Goal: Task Accomplishment & Management: Use online tool/utility

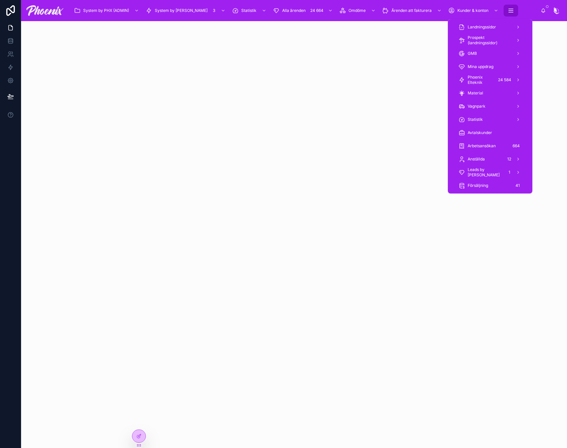
click at [508, 13] on icon "scrollable content" at bounding box center [511, 10] width 7 height 7
click at [493, 87] on div "Material" at bounding box center [490, 93] width 79 height 13
click at [496, 80] on div "24 584" at bounding box center [504, 80] width 17 height 8
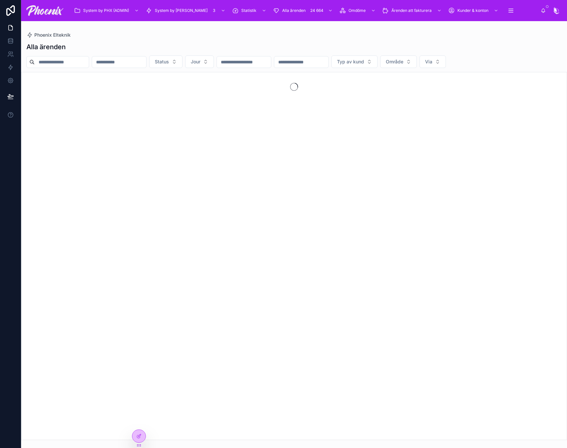
click at [89, 60] on input "text" at bounding box center [62, 61] width 54 height 9
paste input "*****"
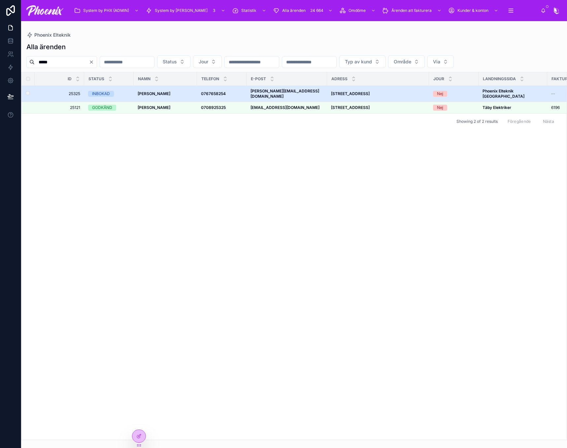
type input "*****"
click at [92, 91] on div "INBOKAD" at bounding box center [101, 94] width 18 height 6
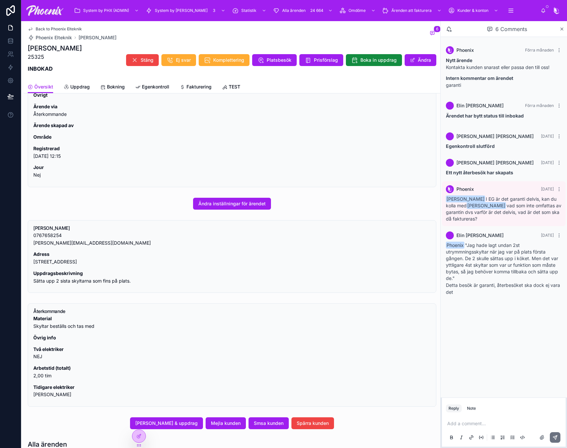
scroll to position [231, 0]
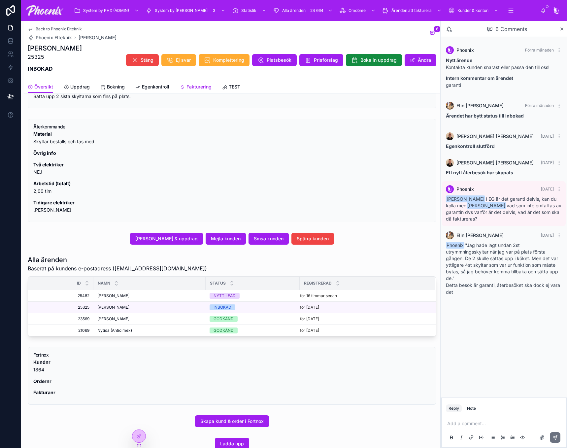
click at [191, 86] on span "Fakturering" at bounding box center [199, 87] width 25 height 7
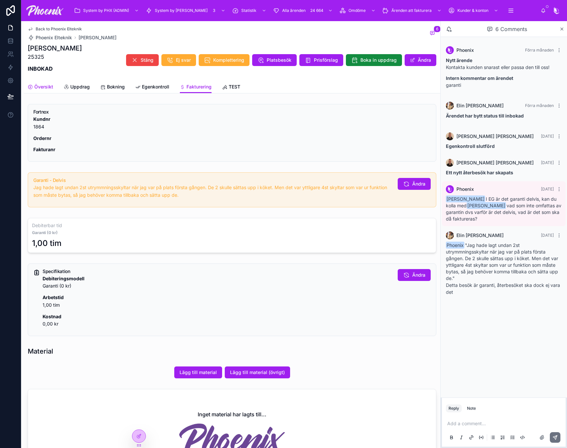
click at [39, 88] on span "Översikt" at bounding box center [43, 87] width 19 height 7
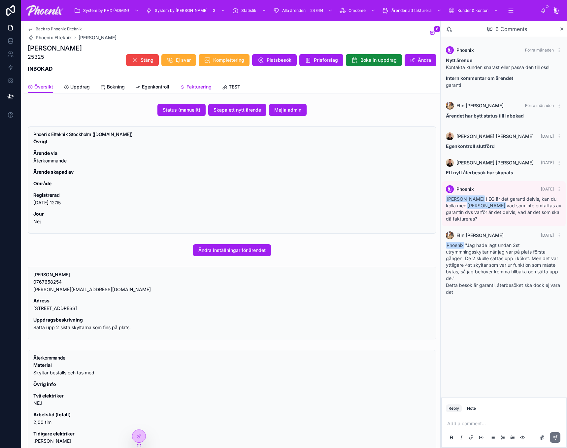
click at [198, 83] on link "Fakturering" at bounding box center [196, 87] width 32 height 13
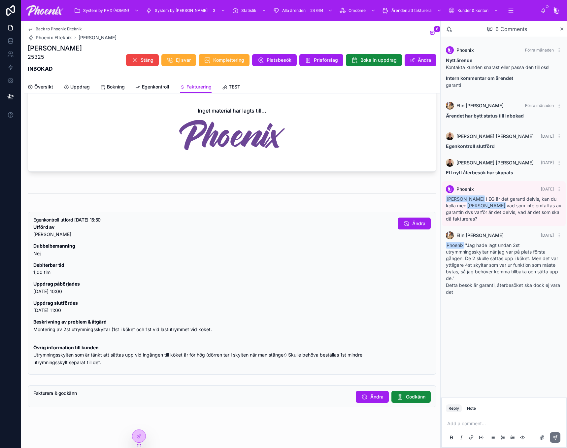
scroll to position [318, 0]
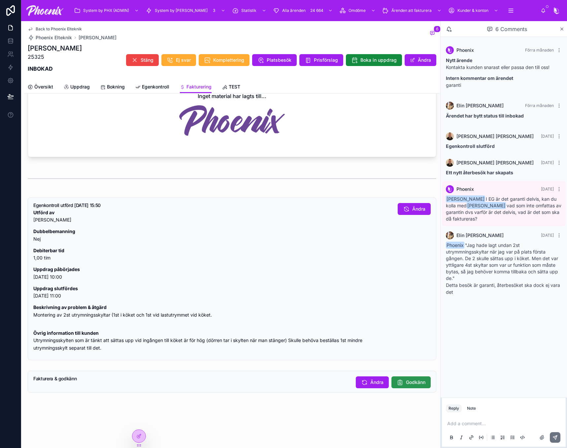
click at [411, 384] on span "Godkänn" at bounding box center [415, 382] width 19 height 7
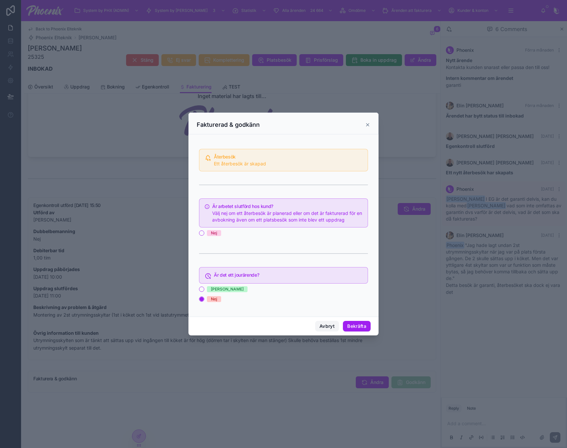
click at [333, 327] on button "Avbryt" at bounding box center [327, 326] width 24 height 11
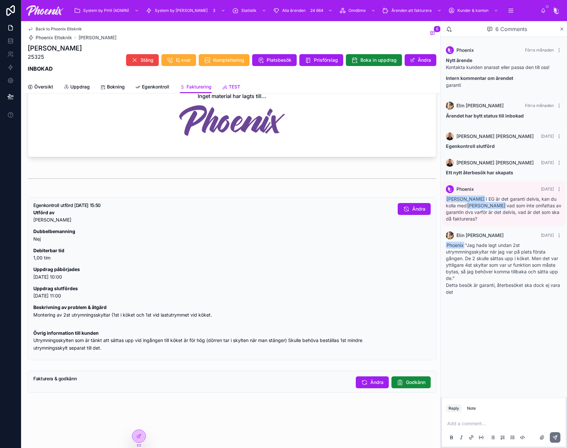
click at [232, 85] on span "TEST" at bounding box center [235, 87] width 12 height 7
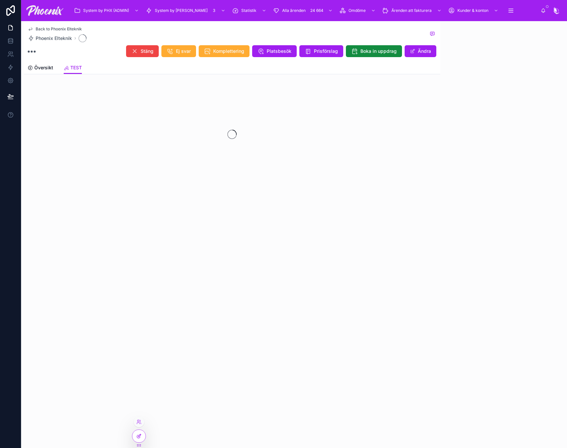
click at [144, 432] on div at bounding box center [138, 436] width 13 height 13
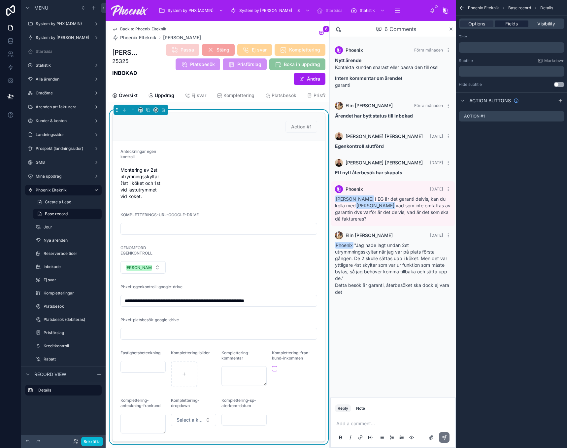
click at [523, 22] on div "Fields" at bounding box center [511, 23] width 33 height 7
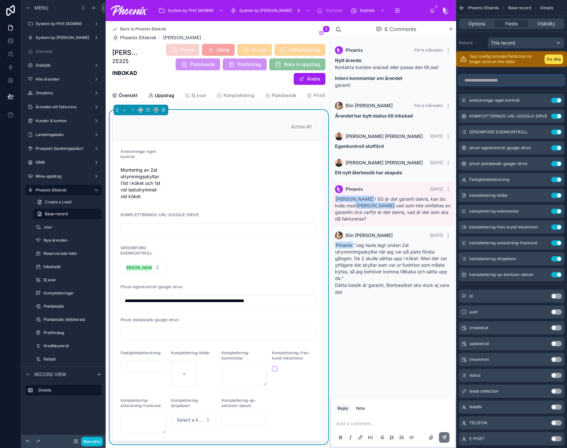
click at [494, 76] on input "scrollable content" at bounding box center [512, 80] width 106 height 11
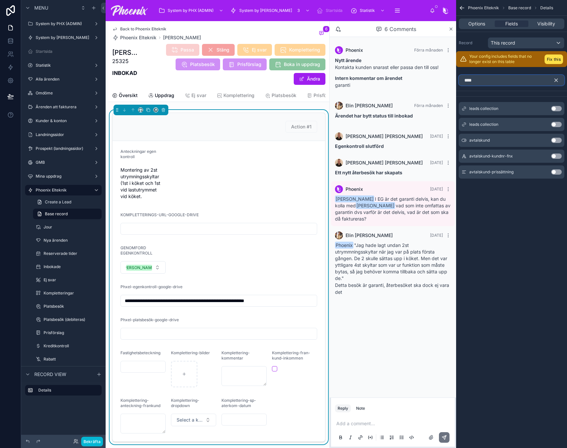
type input "****"
click at [563, 140] on div "avtalskund Use setting" at bounding box center [512, 140] width 106 height 13
click at [560, 141] on button "Use setting" at bounding box center [557, 140] width 11 height 5
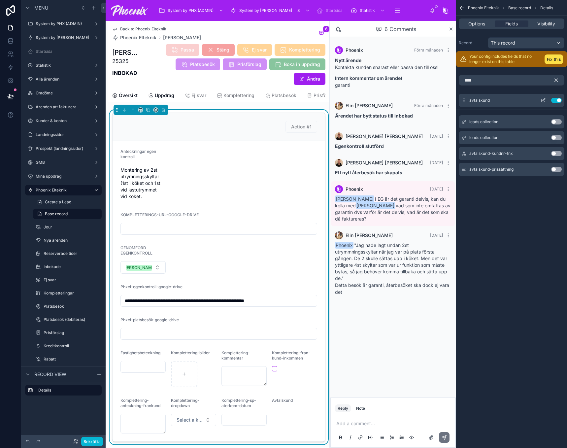
click at [545, 101] on icon "scrollable content" at bounding box center [543, 100] width 5 height 5
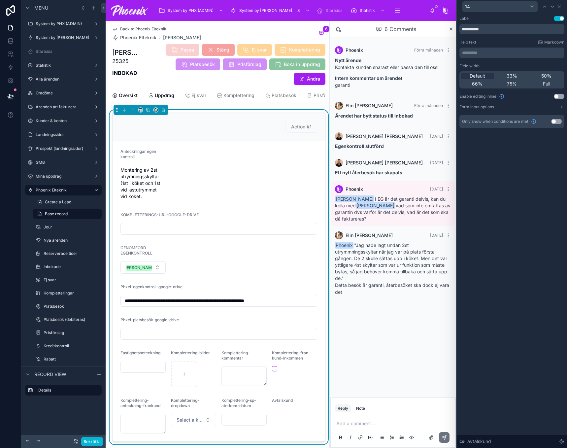
click at [559, 95] on button "Use setting" at bounding box center [559, 96] width 11 height 5
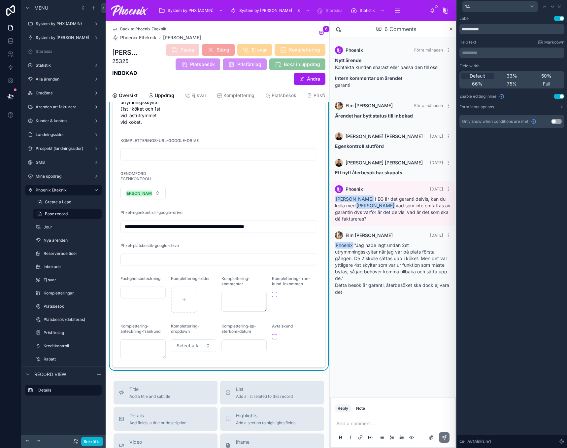
scroll to position [165, 0]
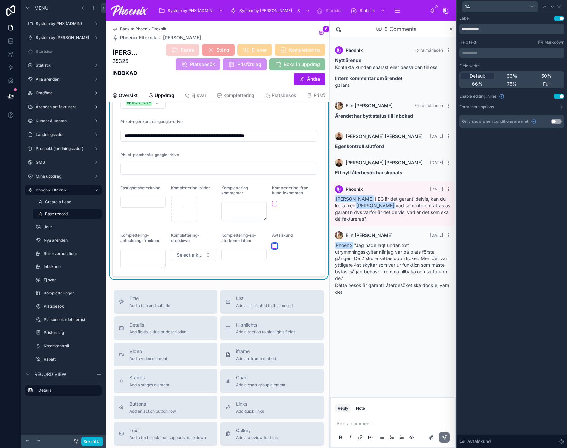
click at [272, 249] on button "button" at bounding box center [274, 245] width 5 height 5
click at [132, 97] on span "Översikt" at bounding box center [128, 95] width 19 height 7
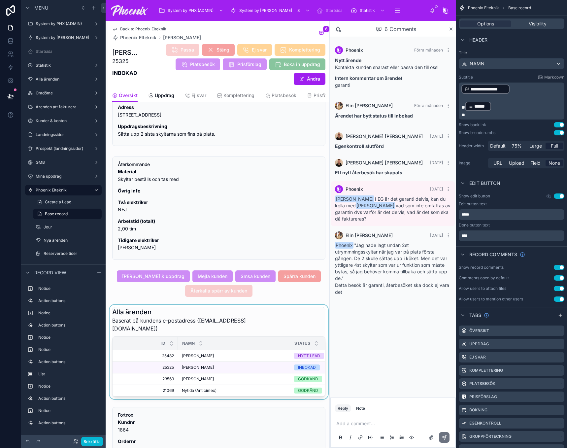
scroll to position [297, 0]
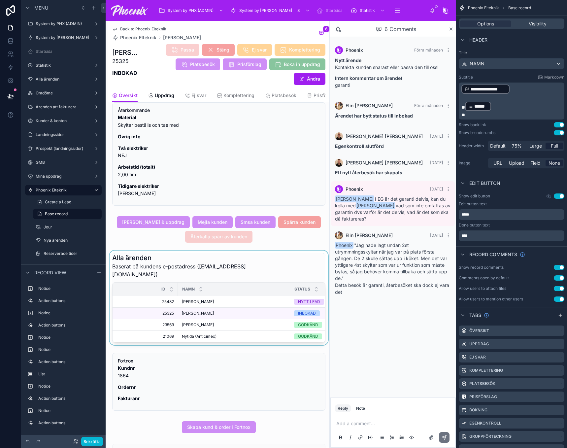
click at [194, 306] on div at bounding box center [218, 298] width 221 height 94
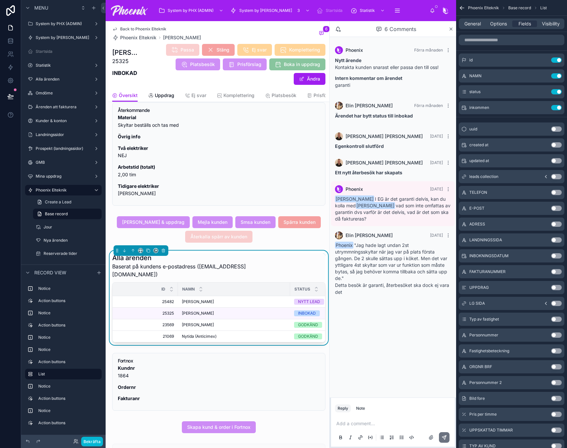
click at [197, 305] on span "Martin Palmblad" at bounding box center [198, 301] width 32 height 5
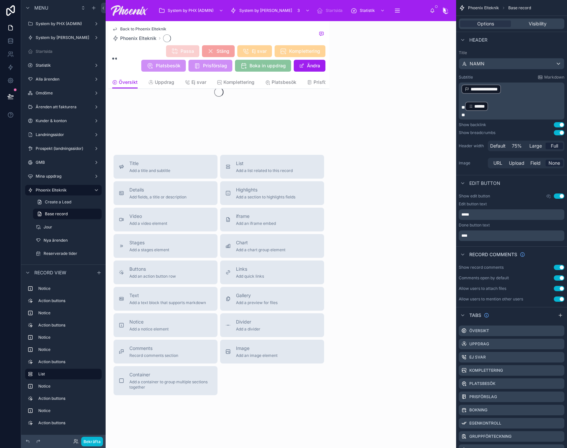
scroll to position [56, 0]
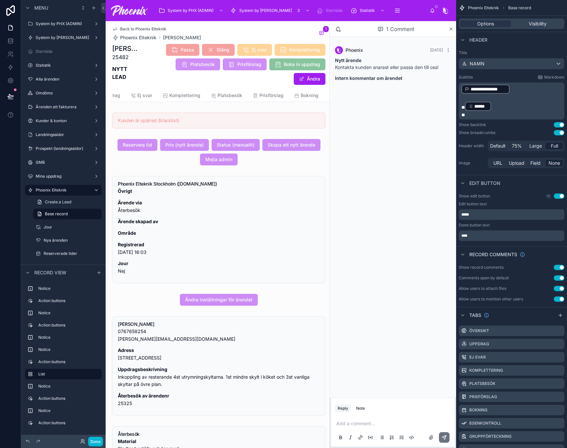
scroll to position [0, 295]
click at [314, 93] on span "TEST" at bounding box center [320, 95] width 12 height 7
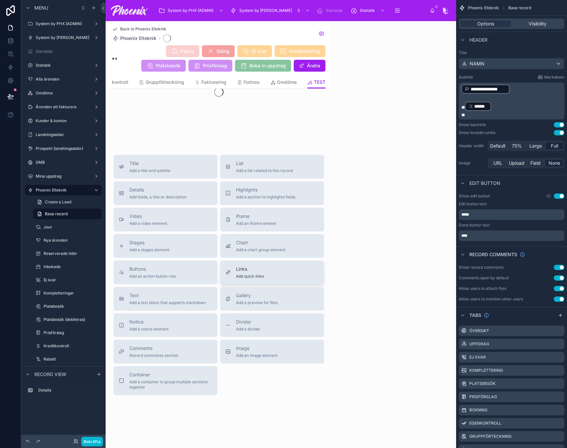
scroll to position [75, 0]
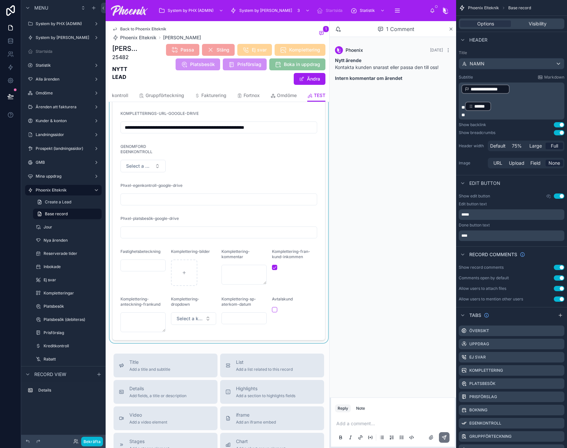
drag, startPoint x: 270, startPoint y: 311, endPoint x: 270, endPoint y: 315, distance: 4.0
click at [270, 313] on div at bounding box center [218, 189] width 221 height 308
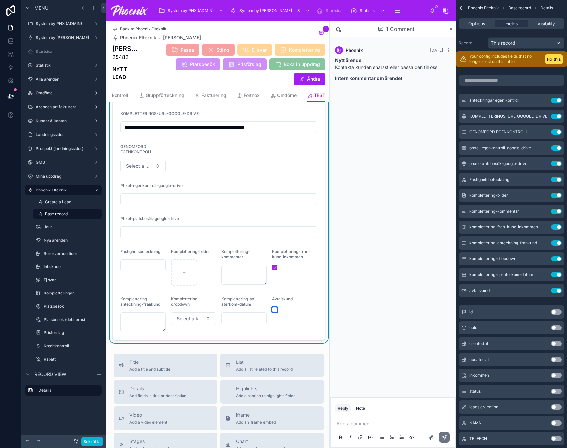
click at [272, 312] on button "button" at bounding box center [274, 309] width 5 height 5
click at [96, 443] on button "Bekräfta" at bounding box center [92, 442] width 22 height 10
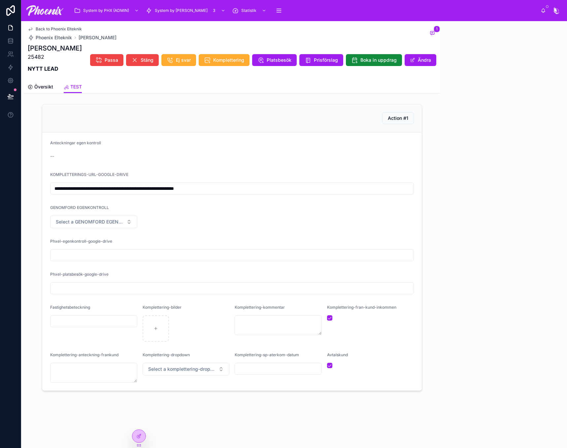
scroll to position [0, 0]
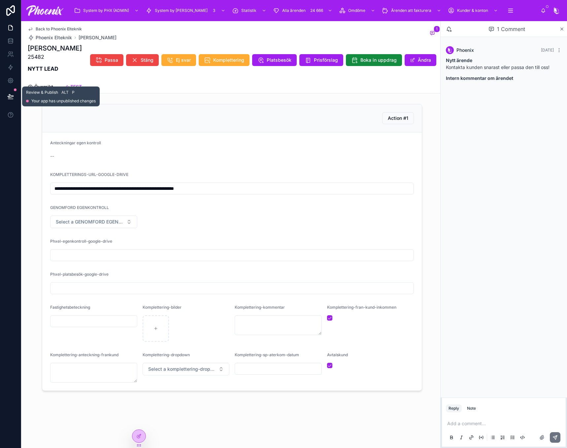
click at [14, 100] on button at bounding box center [10, 96] width 15 height 18
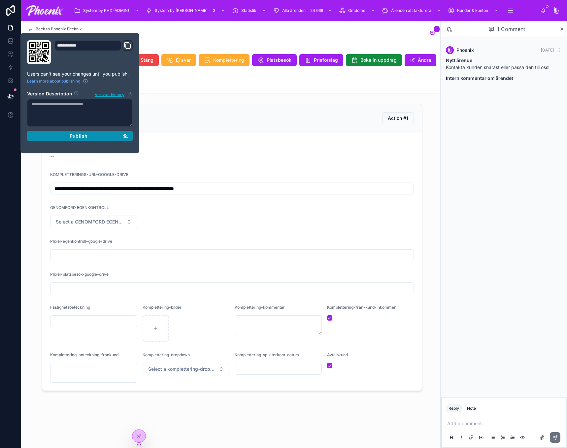
click at [87, 136] on span "Publish" at bounding box center [79, 136] width 18 height 6
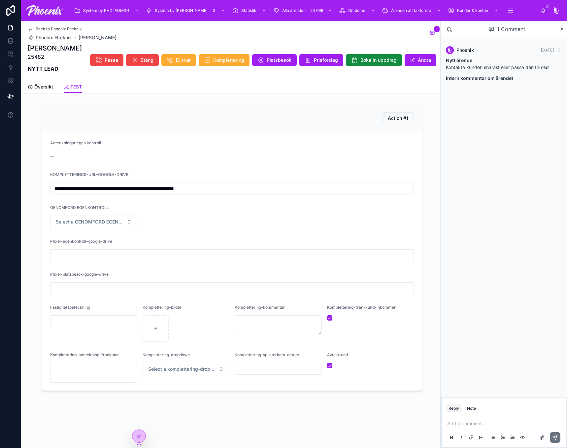
click at [355, 171] on form "**********" at bounding box center [232, 261] width 380 height 258
drag, startPoint x: 88, startPoint y: 101, endPoint x: 84, endPoint y: 111, distance: 10.2
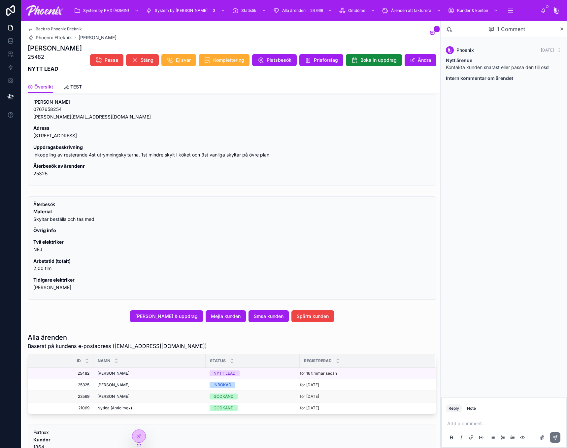
scroll to position [186, 0]
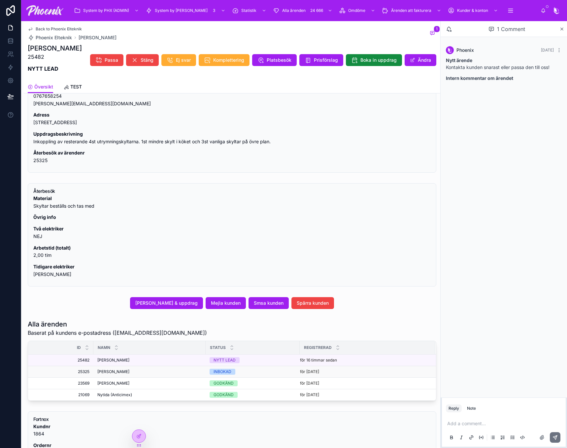
click at [227, 374] on div "INBOKAD" at bounding box center [223, 372] width 18 height 6
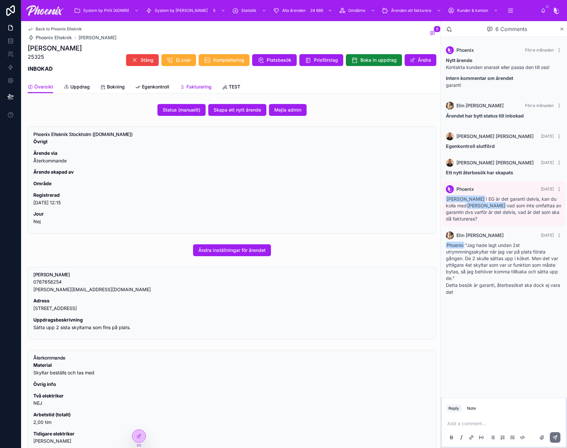
click at [197, 87] on span "Fakturering" at bounding box center [199, 87] width 25 height 7
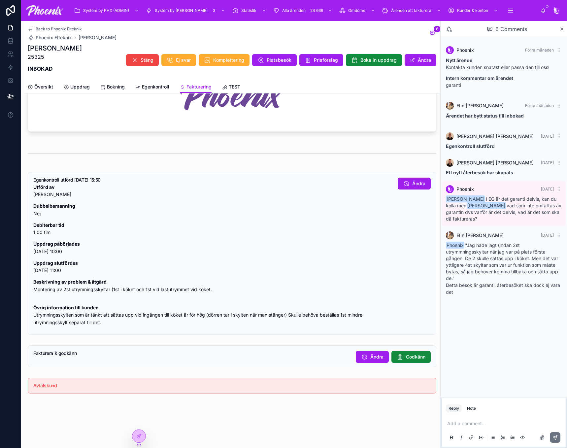
scroll to position [345, 0]
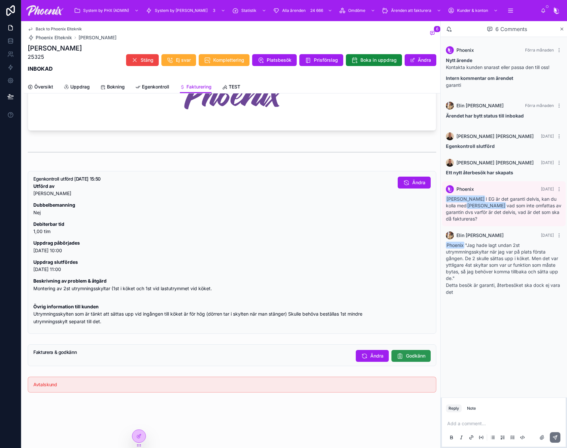
click at [413, 354] on span "Godkänn" at bounding box center [415, 356] width 19 height 7
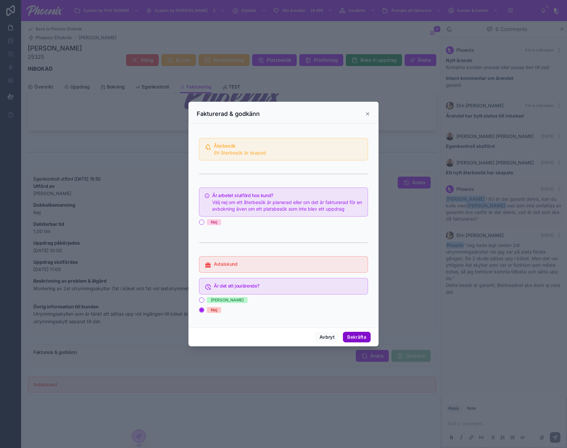
click at [363, 337] on button "Bekräfta" at bounding box center [357, 337] width 28 height 11
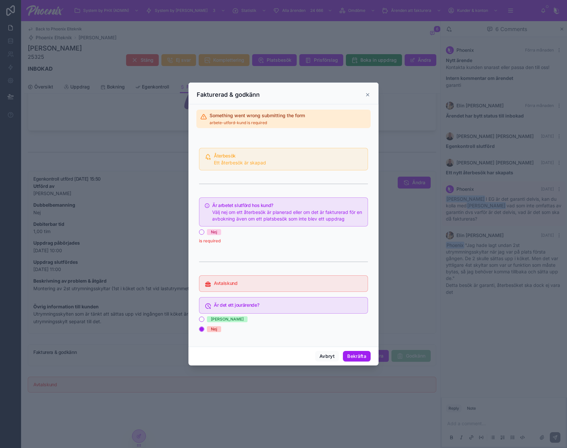
click at [209, 230] on span "Nej" at bounding box center [214, 232] width 14 height 6
click at [204, 230] on button "Nej" at bounding box center [201, 232] width 5 height 5
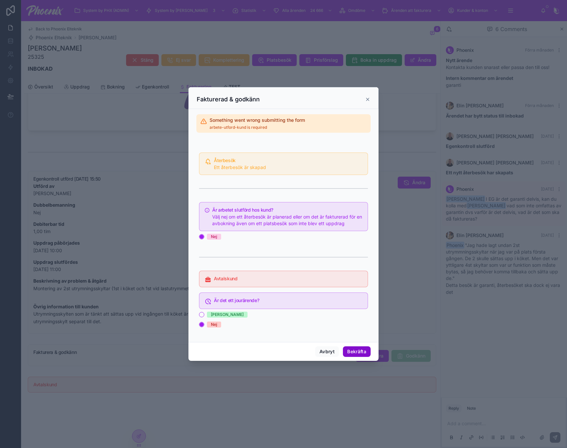
click at [368, 349] on button "Bekräfta" at bounding box center [357, 351] width 28 height 11
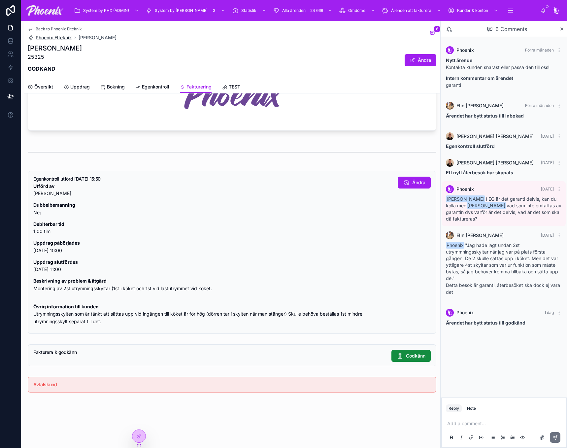
click at [62, 39] on span "Phoenix Elteknik" at bounding box center [54, 37] width 36 height 7
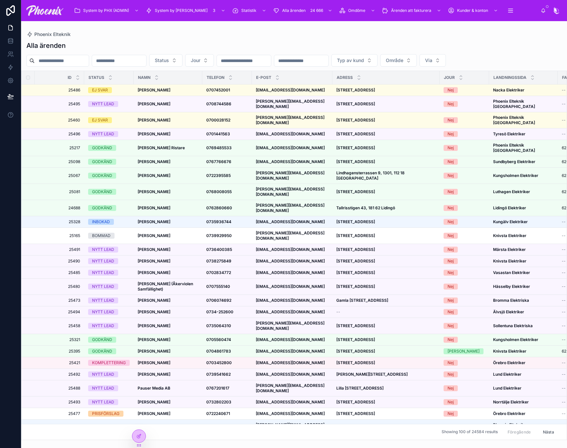
click at [76, 60] on input "text" at bounding box center [62, 60] width 54 height 9
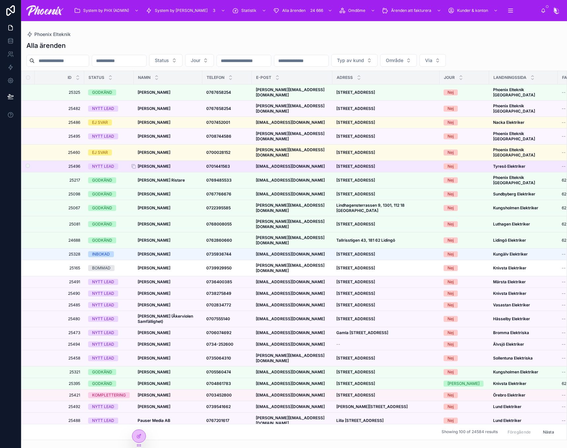
click at [157, 164] on strong "Marcus Lim" at bounding box center [154, 166] width 33 height 5
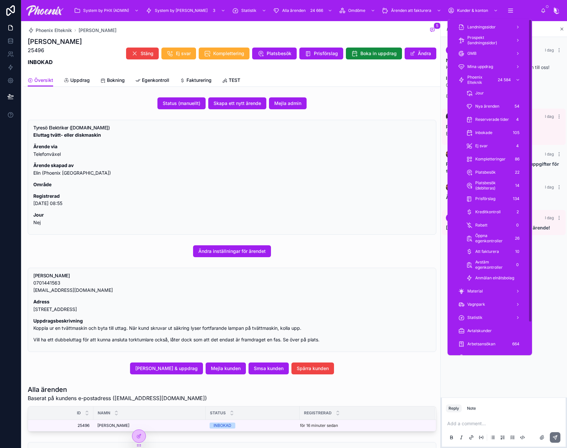
click at [497, 86] on div "Phoenix Elteknik 24 584 Jour Nya ärenden 54 Reserverade tider 4 Inbokade 105 Ej…" at bounding box center [490, 178] width 79 height 211
click at [496, 78] on div "24 584" at bounding box center [504, 80] width 17 height 8
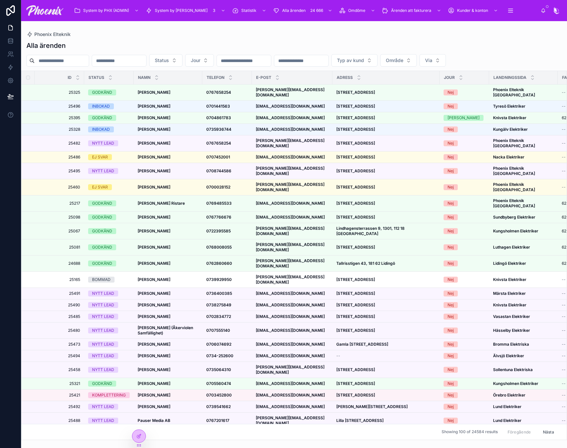
click at [89, 62] on input "text" at bounding box center [62, 60] width 54 height 9
paste input "**********"
type input "**********"
drag, startPoint x: 155, startPoint y: 42, endPoint x: 246, endPoint y: 50, distance: 91.2
click at [155, 42] on div "Alla ärenden" at bounding box center [294, 45] width 536 height 9
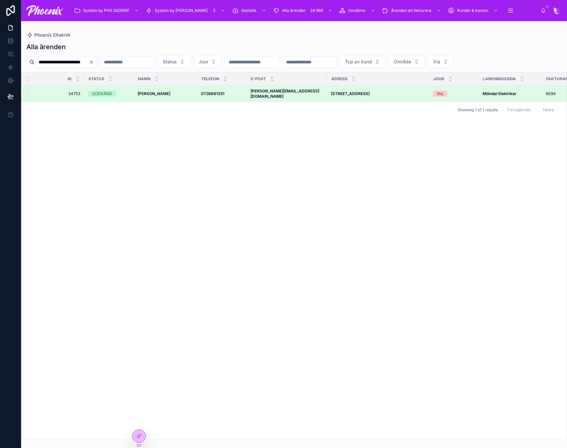
click at [96, 92] on div "GODKÄND" at bounding box center [102, 94] width 20 height 6
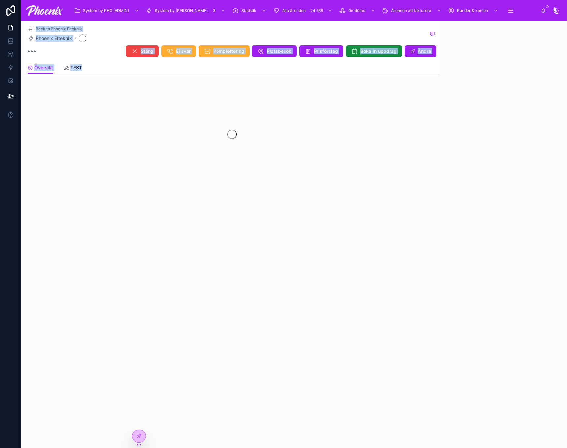
click at [96, 92] on div at bounding box center [232, 134] width 417 height 104
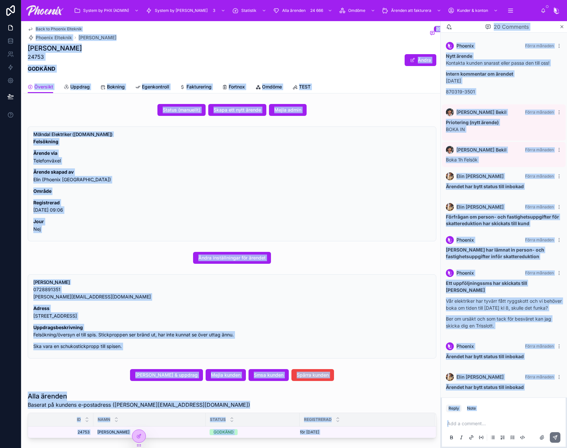
scroll to position [421, 0]
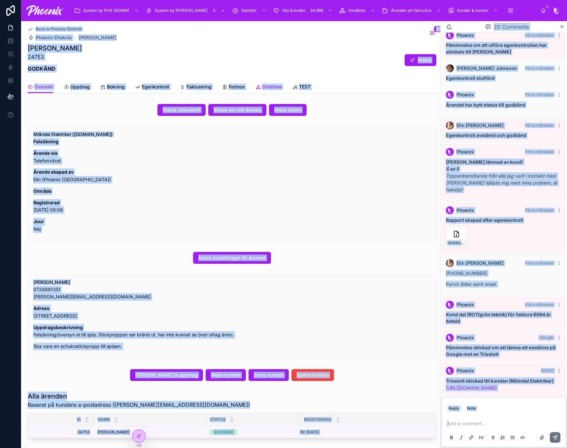
click at [278, 87] on span "Omdöme" at bounding box center [272, 87] width 20 height 7
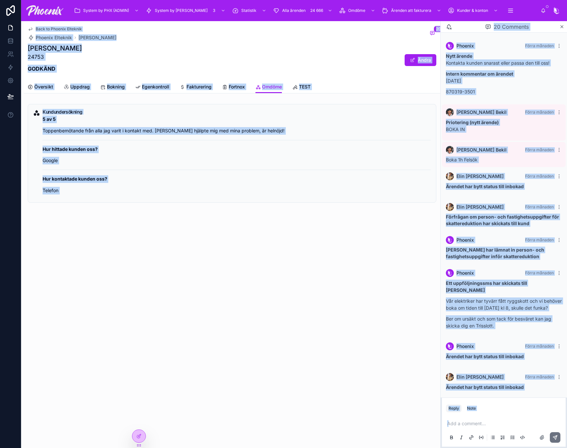
scroll to position [421, 0]
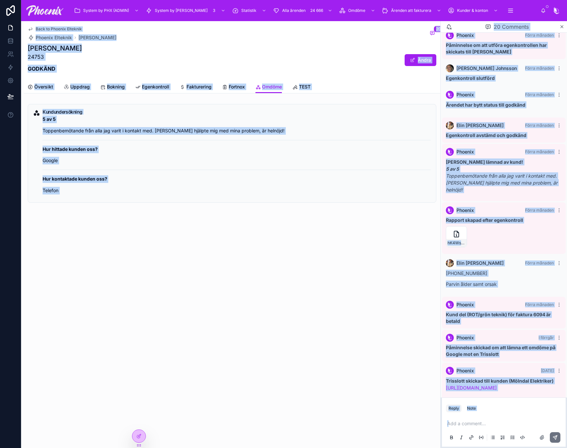
click at [121, 64] on div "Anna Ferm 24753 GODKÄND Ändra" at bounding box center [232, 60] width 409 height 33
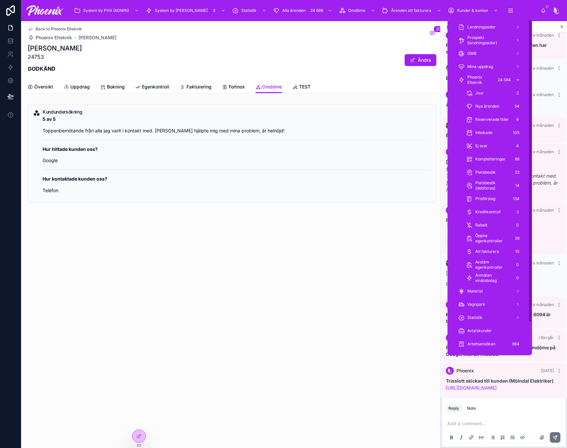
click at [494, 80] on div "Phoenix Elteknik 24 584" at bounding box center [489, 80] width 63 height 11
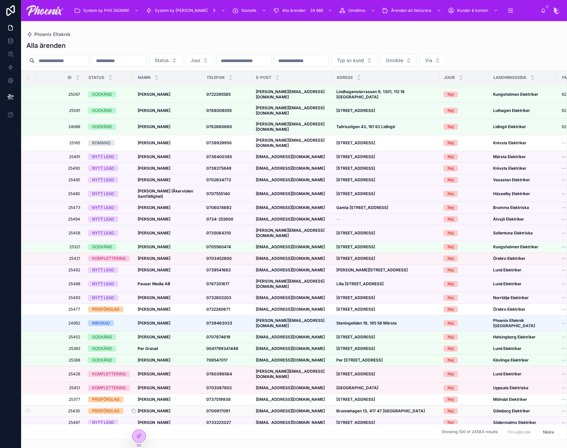
scroll to position [165, 0]
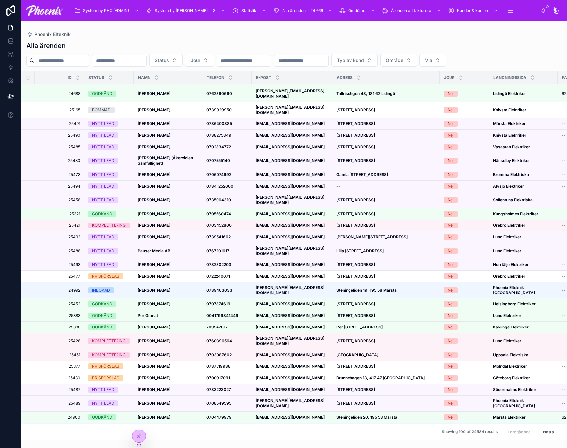
click at [162, 387] on strong "Caroline Kappelin" at bounding box center [154, 389] width 33 height 5
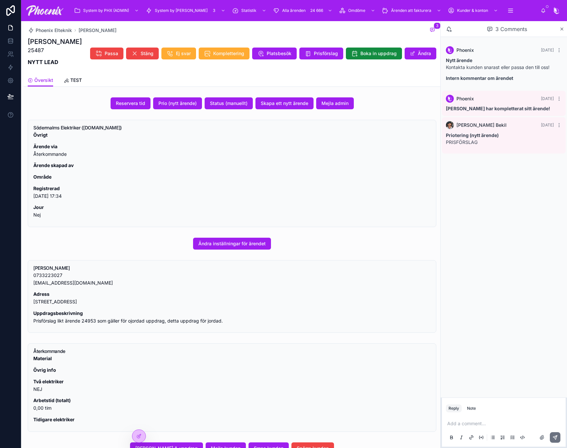
drag, startPoint x: 464, startPoint y: 426, endPoint x: 465, endPoint y: 422, distance: 4.1
click at [464, 423] on p at bounding box center [506, 423] width 116 height 7
click at [472, 408] on div "Note" at bounding box center [471, 408] width 9 height 5
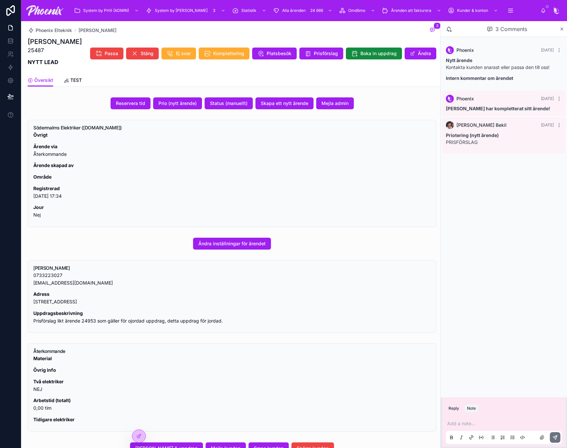
click at [467, 424] on p at bounding box center [506, 423] width 116 height 7
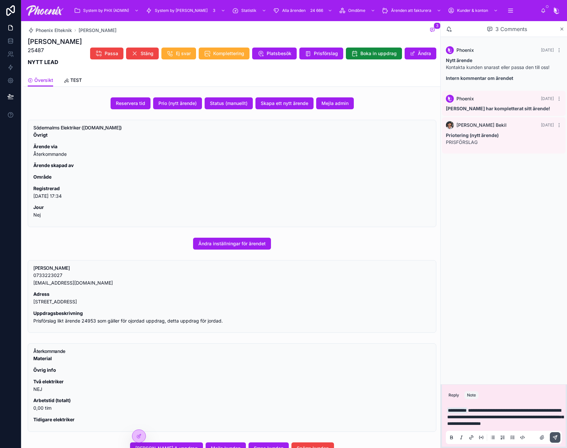
click at [559, 437] on button at bounding box center [555, 437] width 11 height 11
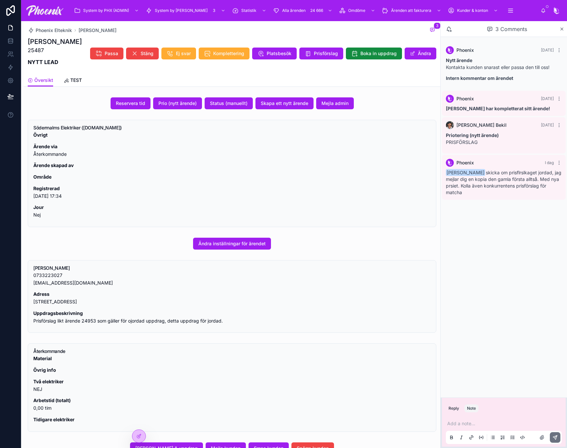
click at [73, 279] on p "0733223027 carolinekappelin@gmail.com" at bounding box center [232, 279] width 398 height 15
click at [76, 290] on div "0733223027 carolinekappelin@gmail.com Adress Folkungagatan 93, 116 30 Stockholm…" at bounding box center [232, 298] width 398 height 53
click at [79, 286] on p "0733223027 carolinekappelin@gmail.com" at bounding box center [232, 279] width 398 height 15
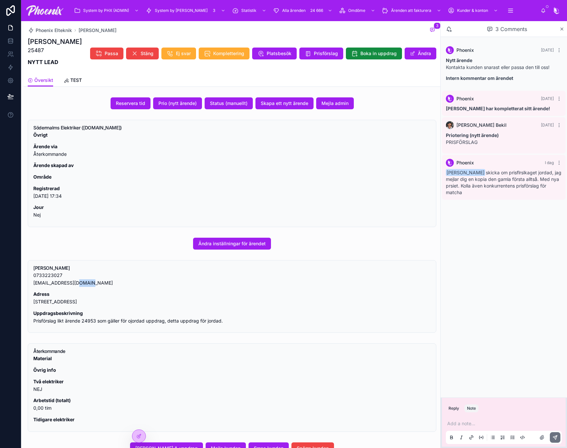
click at [79, 286] on p "0733223027 carolinekappelin@gmail.com" at bounding box center [232, 279] width 398 height 15
copy div "carolinekappelin@gmail.com"
click at [545, 438] on label at bounding box center [542, 437] width 11 height 11
click at [0, 0] on input "file" at bounding box center [0, 0] width 0 height 0
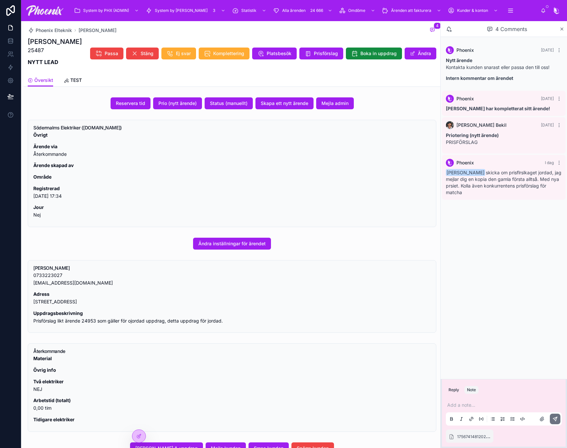
click at [463, 405] on p at bounding box center [506, 405] width 116 height 7
click at [559, 417] on button at bounding box center [555, 419] width 11 height 11
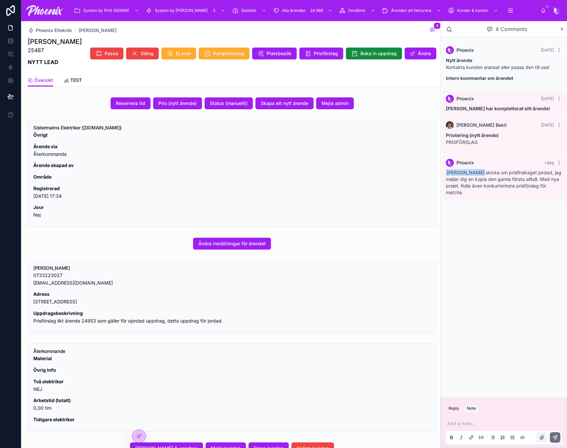
click at [543, 440] on icon at bounding box center [542, 437] width 5 height 5
click at [0, 0] on input "file" at bounding box center [0, 0] width 0 height 0
click at [554, 437] on icon at bounding box center [556, 438] width 4 height 4
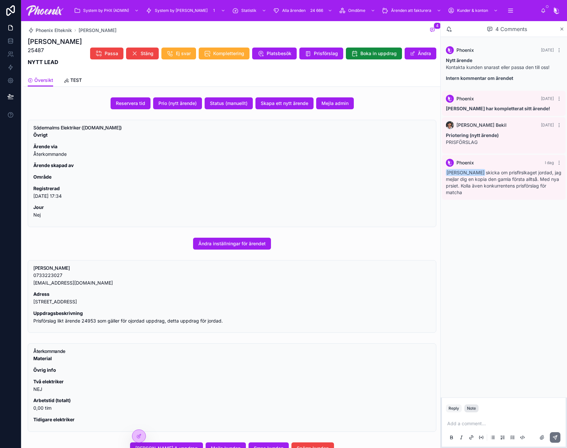
click at [476, 408] on div "Note" at bounding box center [471, 408] width 9 height 5
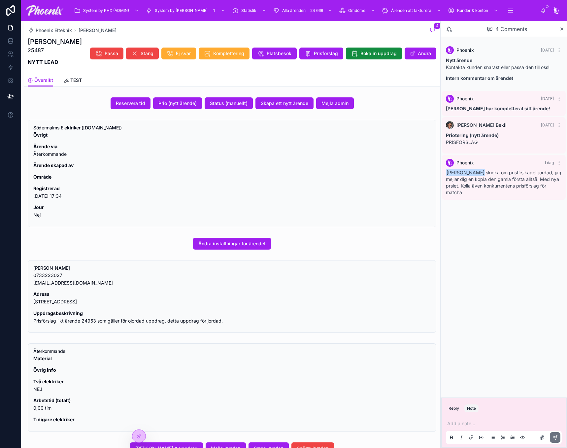
click at [536, 435] on div at bounding box center [547, 437] width 26 height 11
click at [540, 436] on icon at bounding box center [542, 437] width 5 height 5
click at [0, 0] on input "file" at bounding box center [0, 0] width 0 height 0
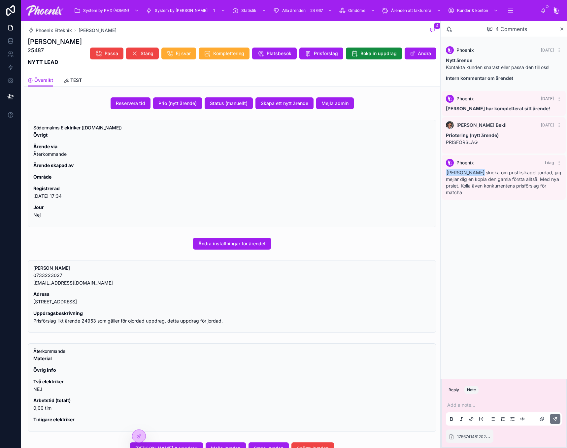
drag, startPoint x: 468, startPoint y: 397, endPoint x: 469, endPoint y: 400, distance: 3.8
click at [468, 397] on div "Add a note..." at bounding box center [504, 411] width 124 height 33
click at [469, 405] on p at bounding box center [506, 405] width 116 height 7
click at [559, 419] on button at bounding box center [555, 419] width 11 height 11
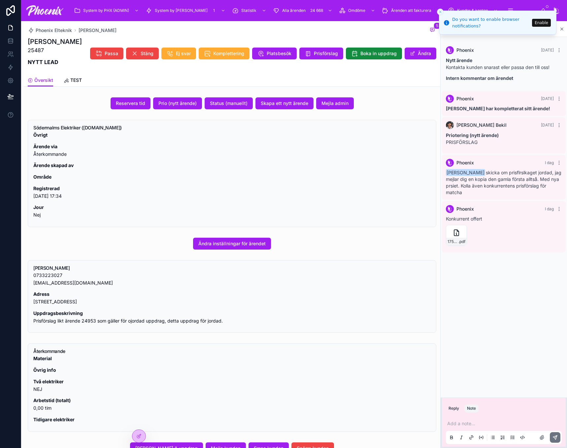
click at [439, 12] on icon "Close toast" at bounding box center [441, 12] width 4 height 4
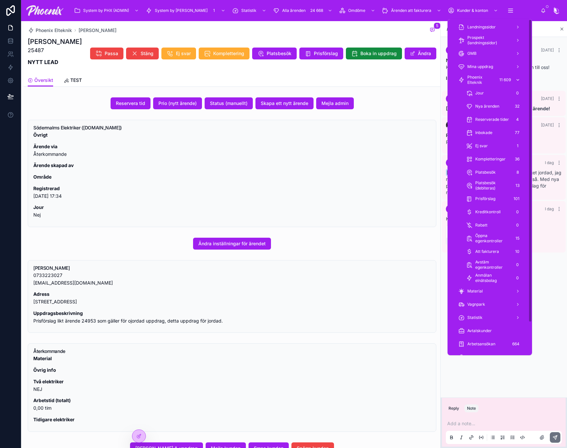
click at [485, 78] on span "Phoenix Elteknik" at bounding box center [481, 80] width 27 height 11
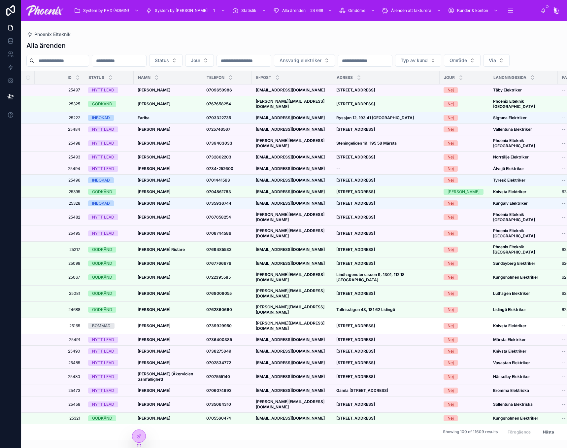
click at [83, 63] on input "text" at bounding box center [62, 60] width 54 height 9
paste input "*****"
type input "*****"
click at [124, 40] on div "Alla ärenden ***** Status Jour Ansvarig elektriker Typ av kund Område Via Id St…" at bounding box center [294, 238] width 546 height 403
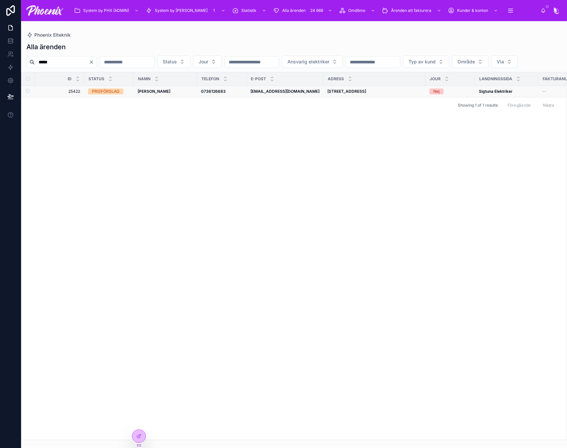
click at [103, 97] on td "PRISFÖRSLAG" at bounding box center [109, 92] width 50 height 12
click at [111, 94] on div "PRISFÖRSLAG" at bounding box center [105, 92] width 27 height 6
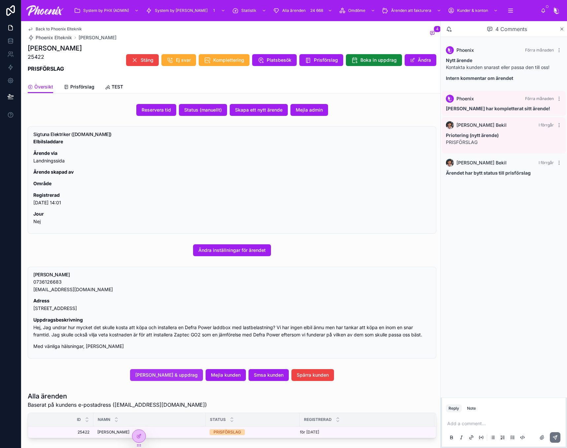
click at [167, 373] on span "[PERSON_NAME] & uppdrag" at bounding box center [166, 375] width 62 height 7
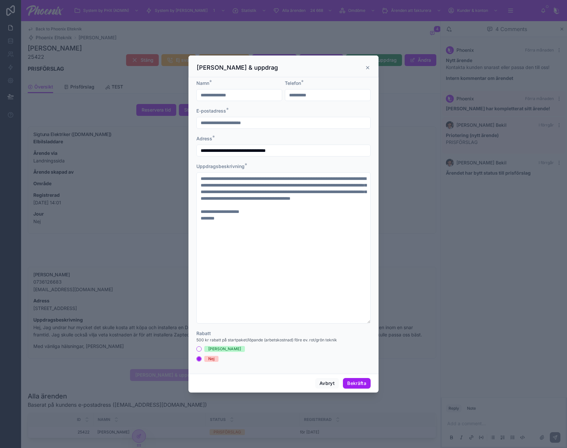
click at [262, 100] on input "**********" at bounding box center [239, 94] width 85 height 9
paste input "******"
type input "**********"
click at [310, 89] on div "**********" at bounding box center [328, 90] width 86 height 21
click at [308, 94] on input "**********" at bounding box center [327, 94] width 85 height 9
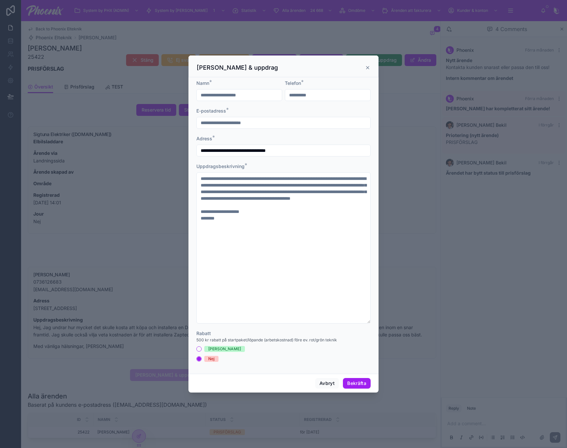
paste input "text"
type input "**********"
click at [300, 121] on input "**********" at bounding box center [284, 122] width 174 height 9
paste input "*"
type input "**********"
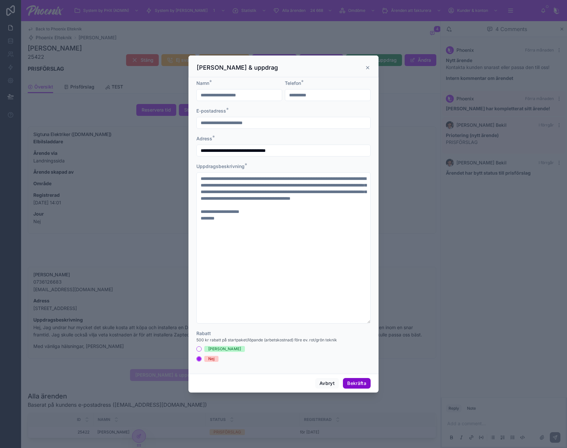
click at [365, 384] on button "Bekräfta" at bounding box center [357, 383] width 28 height 11
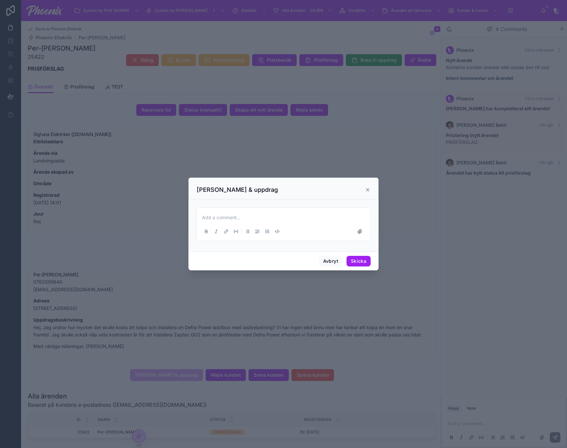
click at [364, 187] on div "[PERSON_NAME] & uppdrag" at bounding box center [284, 190] width 174 height 8
click at [366, 187] on div "Ändra kunduppgifter & uppdrag" at bounding box center [284, 190] width 174 height 8
click at [365, 191] on div "Ändra kunduppgifter & uppdrag" at bounding box center [284, 190] width 174 height 8
click at [369, 190] on icon at bounding box center [367, 189] width 5 height 5
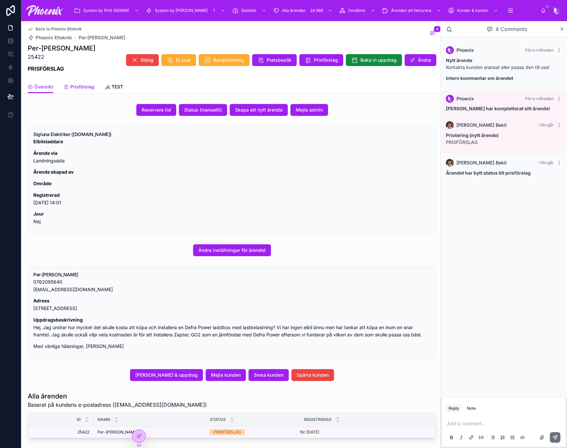
click at [89, 89] on span "Prisförslag" at bounding box center [82, 87] width 24 height 7
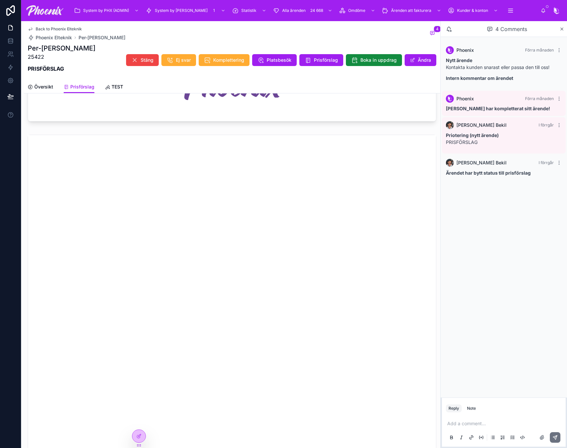
scroll to position [495, 0]
click at [314, 61] on span "Prisförslag" at bounding box center [326, 60] width 24 height 7
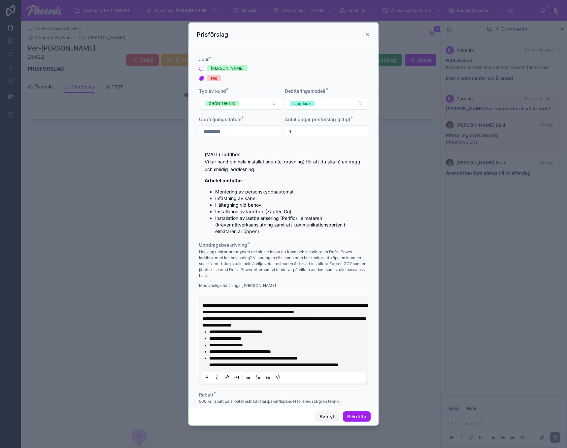
click at [327, 413] on button "Avbryt" at bounding box center [327, 417] width 24 height 11
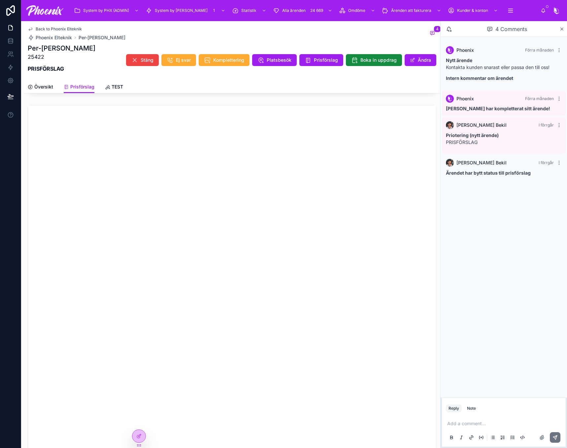
scroll to position [628, 0]
click at [314, 60] on span "Prisförslag" at bounding box center [326, 60] width 24 height 7
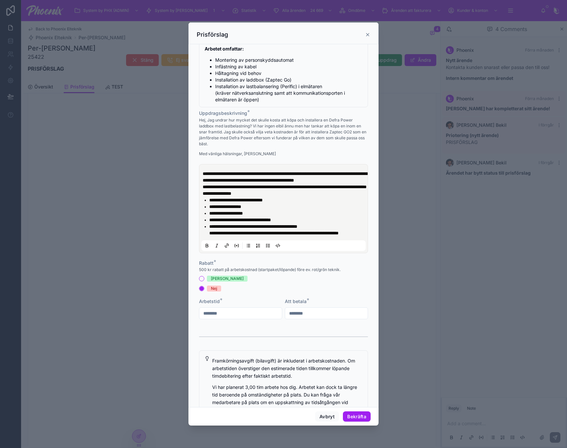
scroll to position [132, 0]
click at [269, 190] on p "**********" at bounding box center [285, 186] width 164 height 7
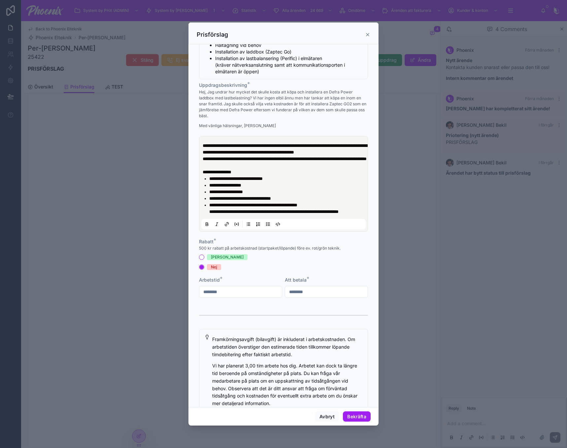
scroll to position [330, 0]
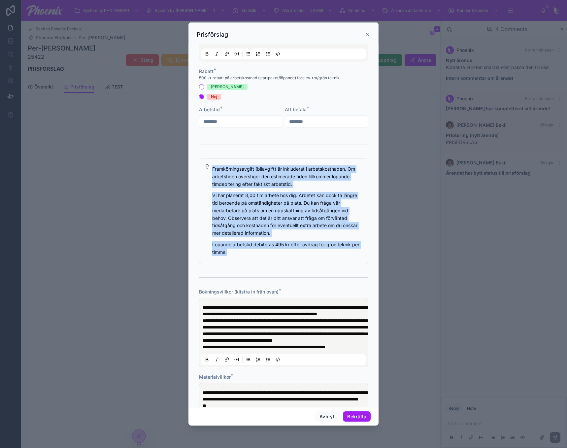
drag, startPoint x: 262, startPoint y: 274, endPoint x: 210, endPoint y: 191, distance: 97.8
click at [210, 191] on div "Framkörningsavgift (bilavgift) är inkluderat i arbetskostnaden. Om arbetstiden …" at bounding box center [283, 212] width 169 height 106
copy div "Framkörningsavgift (bilavgift) är inkluderat i arbetskostnaden. Om arbetstiden …"
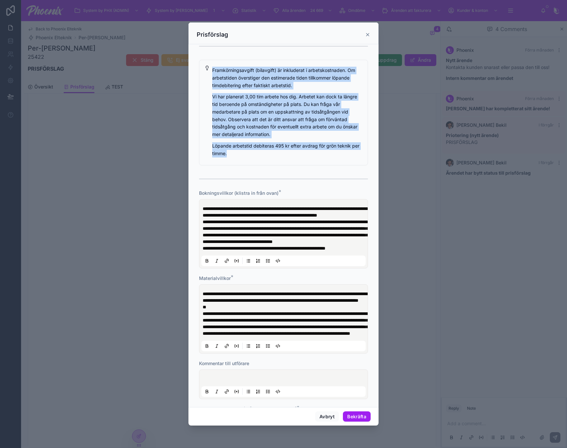
scroll to position [429, 0]
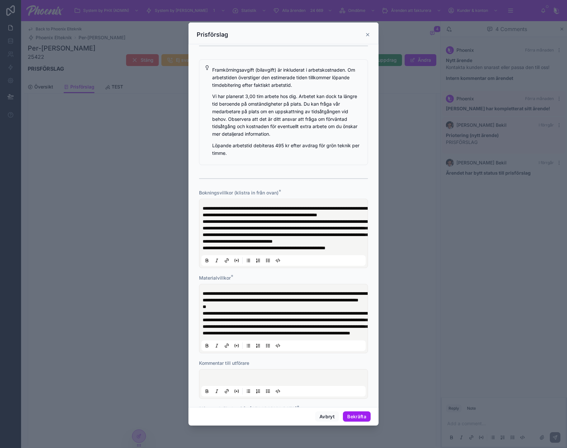
click at [260, 244] on span "**********" at bounding box center [286, 231] width 166 height 24
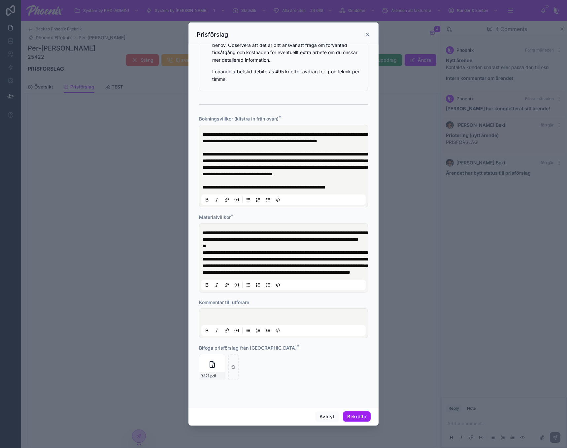
scroll to position [562, 0]
click at [233, 367] on icon at bounding box center [233, 367] width 5 height 5
type input "**********"
click at [354, 413] on button "Bekräfta" at bounding box center [357, 417] width 28 height 11
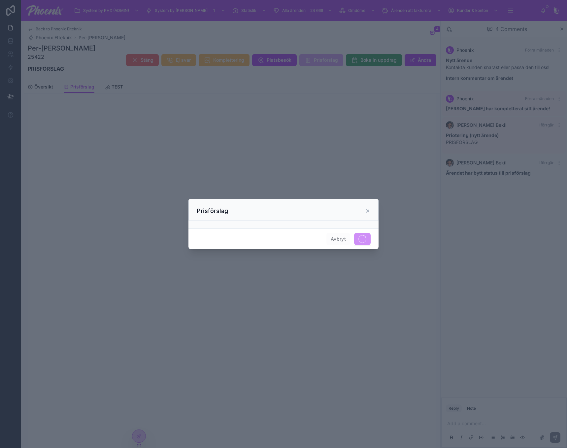
scroll to position [0, 0]
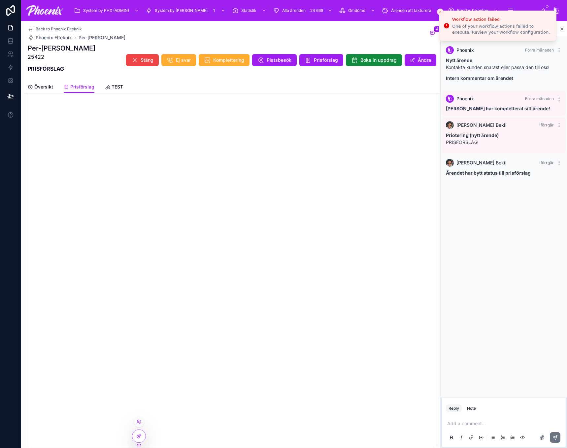
click at [140, 436] on icon at bounding box center [138, 436] width 5 height 5
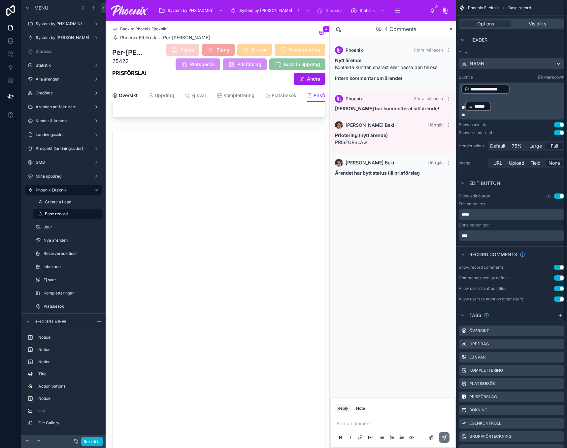
click at [273, 82] on div "Passa Stäng Ej svar Komplettering Platsbesök Prisförslag Boka in uppdrag Ändra" at bounding box center [235, 65] width 179 height 42
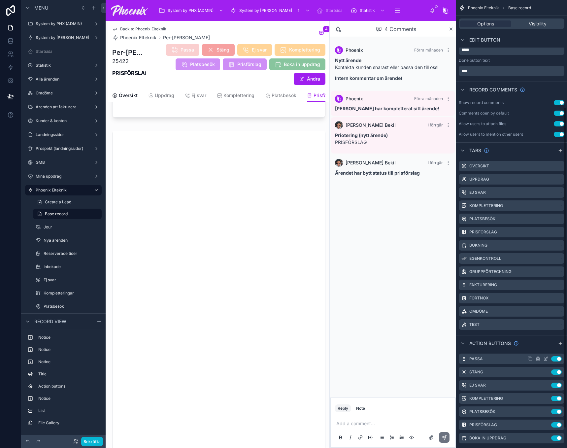
scroll to position [165, 0]
click at [546, 423] on icon "scrollable content" at bounding box center [546, 424] width 5 height 5
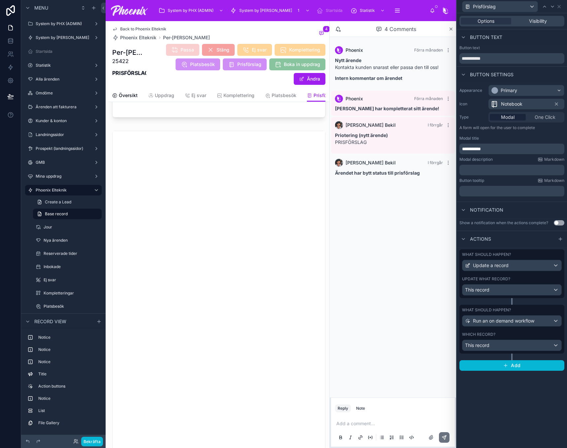
click at [506, 334] on div "Which record?" at bounding box center [512, 334] width 100 height 5
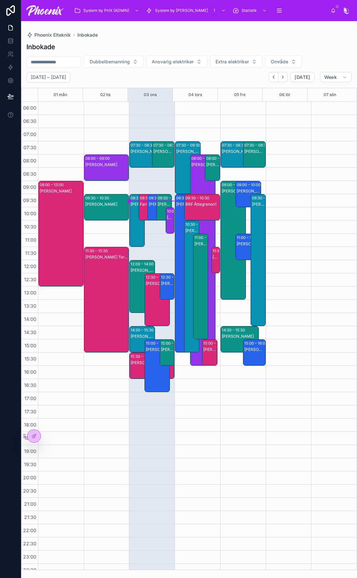
scroll to position [7, 0]
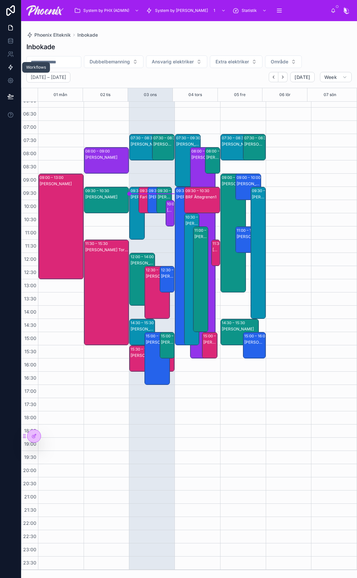
click at [10, 68] on icon at bounding box center [11, 67] width 4 height 5
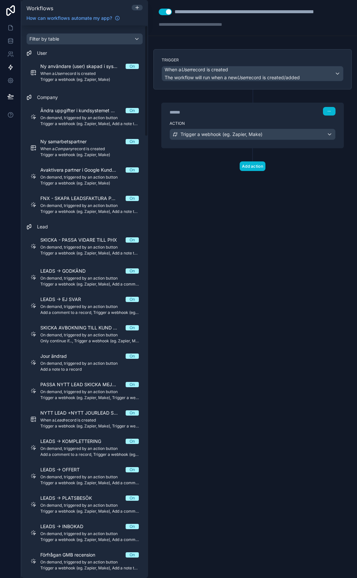
click at [209, 273] on div "**********" at bounding box center [252, 289] width 209 height 578
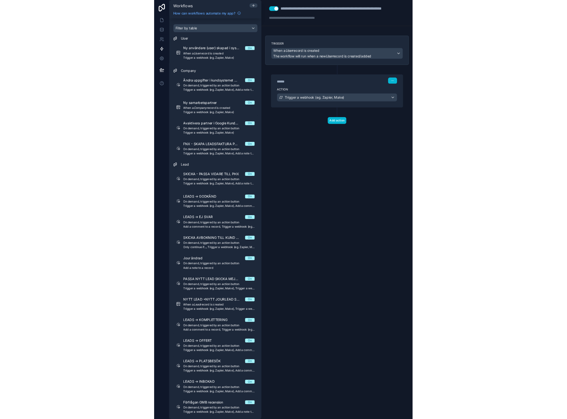
scroll to position [1475, 0]
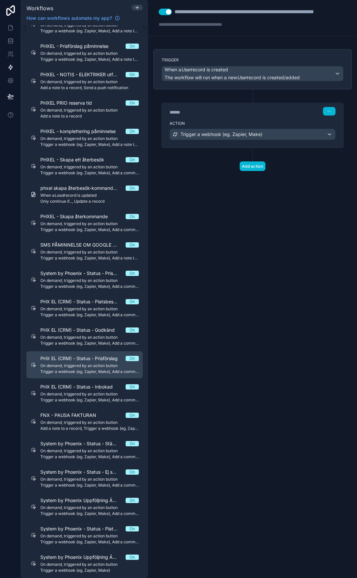
click at [103, 365] on span "On demand, triggered by an action button" at bounding box center [89, 365] width 98 height 5
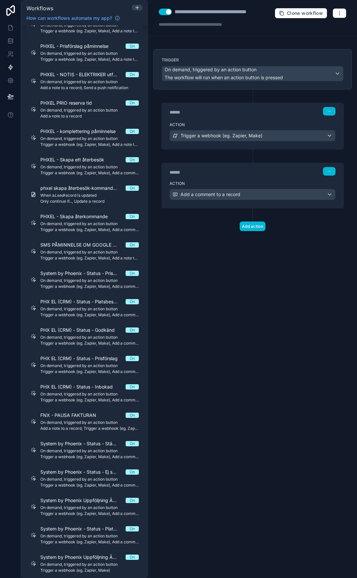
click at [216, 307] on div "**********" at bounding box center [252, 289] width 209 height 578
click at [337, 12] on icon "button" at bounding box center [339, 13] width 5 height 5
click at [324, 40] on span "Run history" at bounding box center [322, 39] width 32 height 5
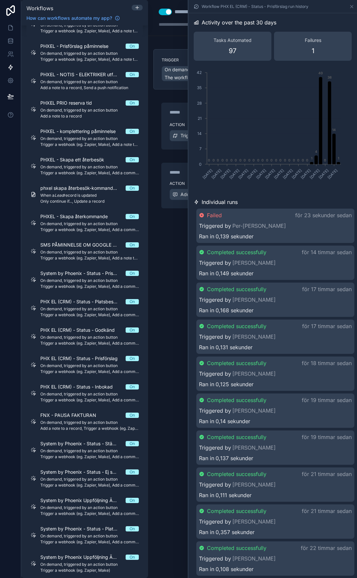
click at [282, 220] on div "Failed för 23 sekunder sedan Triggered by Per-Anders Langendahl Ran in 0,139 se…" at bounding box center [275, 226] width 158 height 34
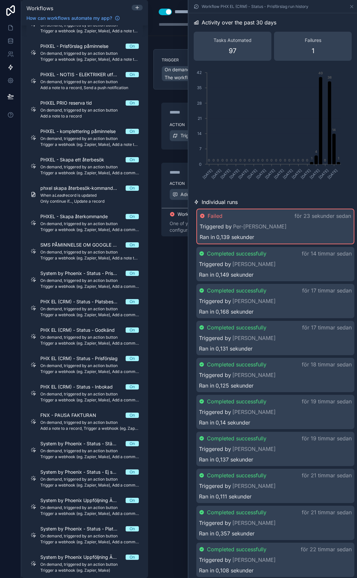
click at [328, 222] on div "Failed för 23 sekunder sedan Triggered by Per-Anders Langendahl Ran in 0,139 se…" at bounding box center [275, 227] width 158 height 36
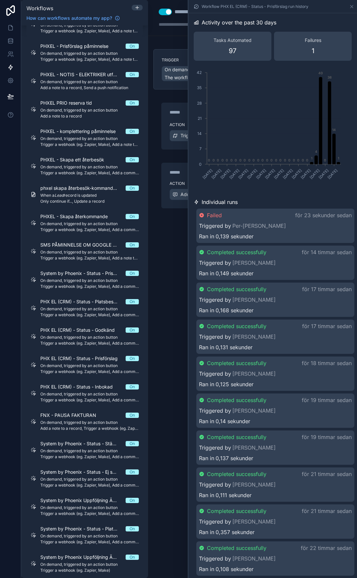
click at [328, 222] on div "Triggered by Per-Anders Langendahl" at bounding box center [275, 226] width 153 height 8
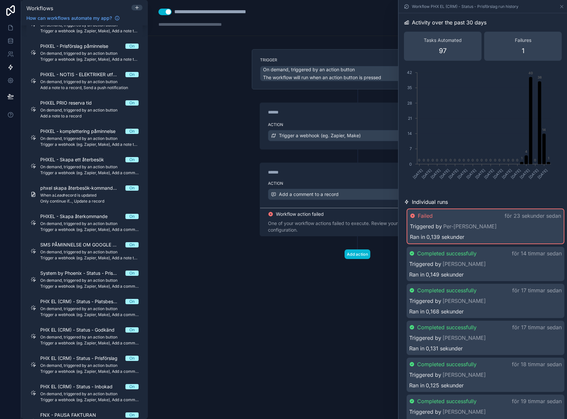
drag, startPoint x: 271, startPoint y: 308, endPoint x: 259, endPoint y: 307, distance: 12.9
click at [259, 307] on div "**********" at bounding box center [357, 209] width 419 height 419
click at [356, 5] on icon at bounding box center [561, 6] width 5 height 5
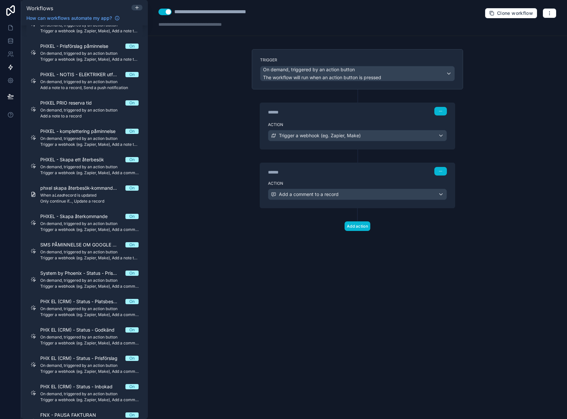
click at [356, 184] on label "Action" at bounding box center [357, 183] width 179 height 5
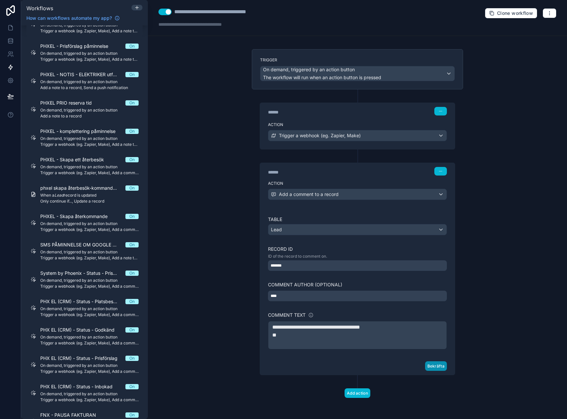
click at [356, 366] on button "Bekräfta" at bounding box center [436, 367] width 22 height 10
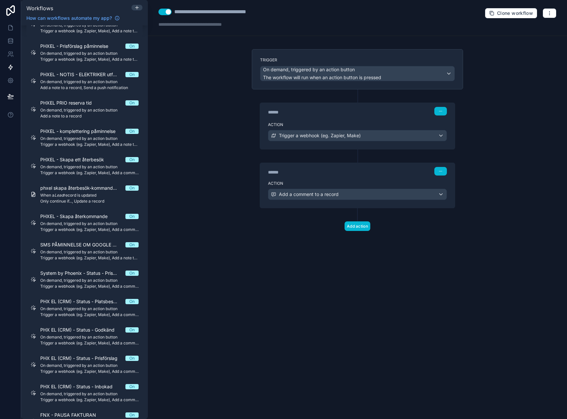
click at [354, 181] on label "Action" at bounding box center [357, 183] width 179 height 5
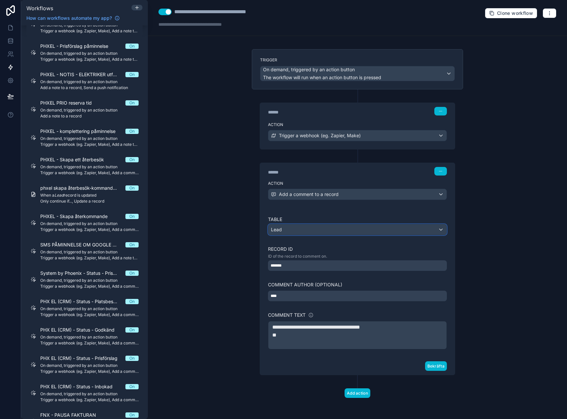
click at [340, 231] on div "Lead" at bounding box center [358, 230] width 178 height 11
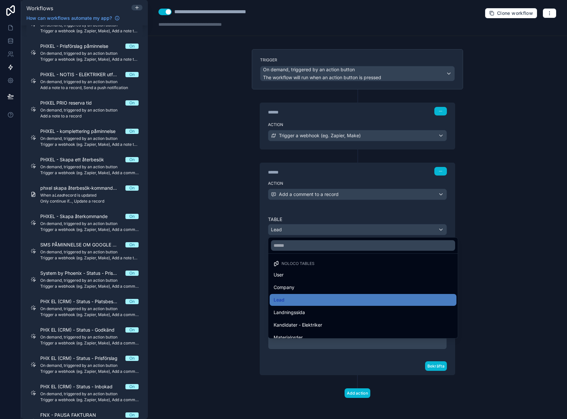
drag, startPoint x: 313, startPoint y: 298, endPoint x: 311, endPoint y: 292, distance: 6.3
click at [312, 298] on div "Lead" at bounding box center [363, 300] width 179 height 8
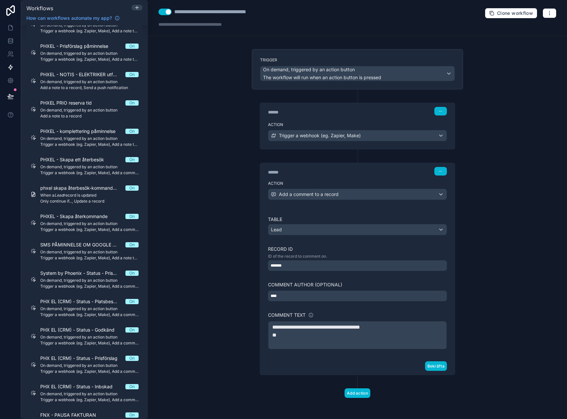
click at [300, 268] on div "*******" at bounding box center [357, 266] width 179 height 11
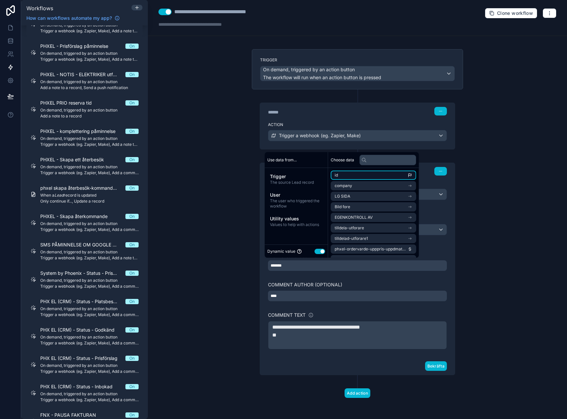
click at [341, 174] on li "id" at bounding box center [374, 175] width 86 height 9
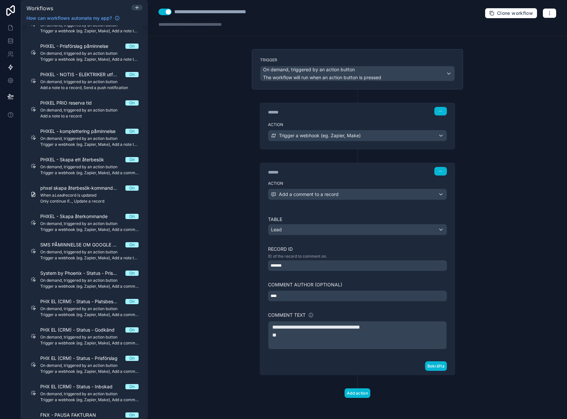
click at [310, 293] on div "****" at bounding box center [357, 296] width 179 height 11
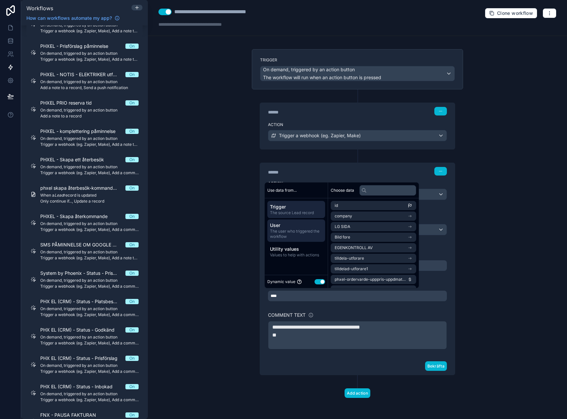
click at [307, 228] on span "User" at bounding box center [296, 225] width 53 height 7
click at [336, 208] on span "id" at bounding box center [336, 205] width 3 height 5
click at [206, 248] on div "**********" at bounding box center [357, 209] width 419 height 419
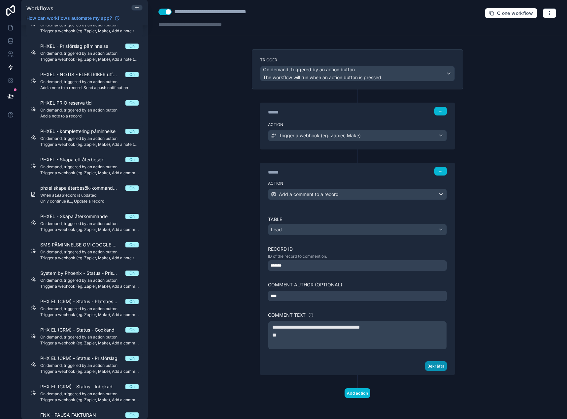
click at [356, 364] on button "Bekräfta" at bounding box center [436, 367] width 22 height 10
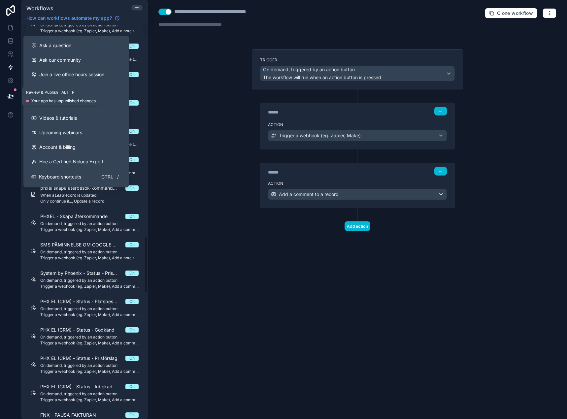
click at [14, 95] on button at bounding box center [10, 96] width 15 height 18
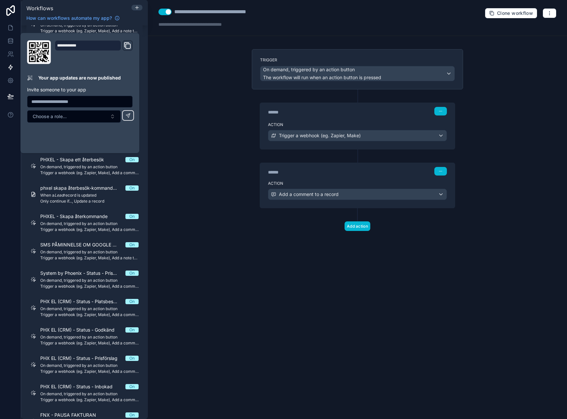
click at [60, 137] on div "**********" at bounding box center [79, 93] width 111 height 106
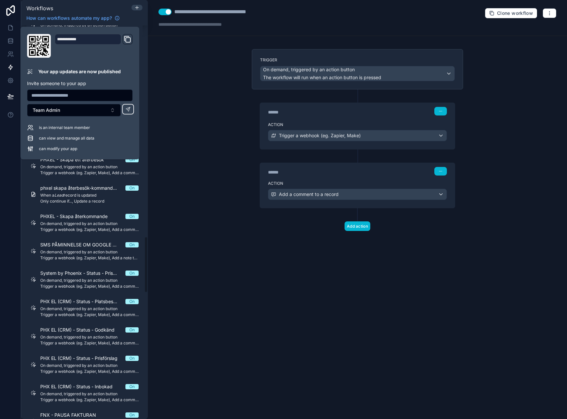
drag, startPoint x: 215, startPoint y: 161, endPoint x: 143, endPoint y: 132, distance: 77.7
click at [210, 158] on div "**********" at bounding box center [357, 209] width 419 height 419
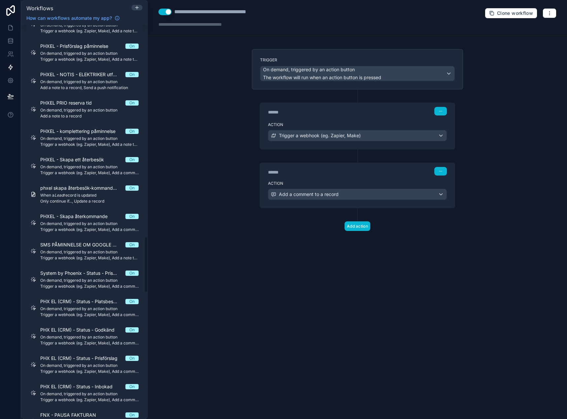
click at [201, 66] on div "**********" at bounding box center [357, 209] width 419 height 419
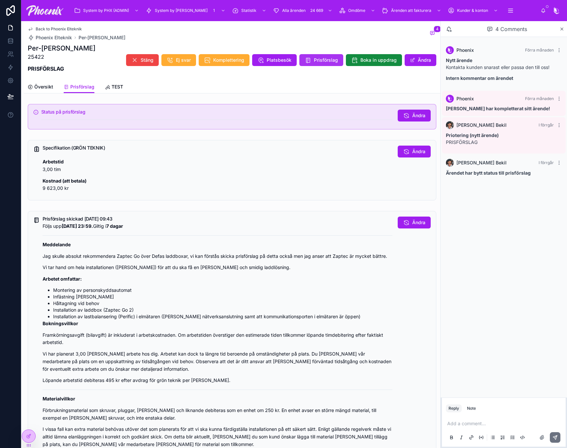
click at [318, 57] on span "Prisförslag" at bounding box center [326, 60] width 24 height 7
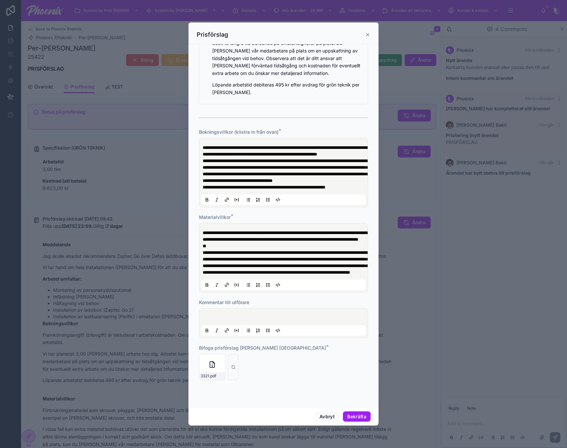
scroll to position [543, 0]
click at [236, 367] on div at bounding box center [233, 367] width 11 height 26
type input "**********"
click at [363, 416] on button "Bekräfta" at bounding box center [357, 417] width 28 height 11
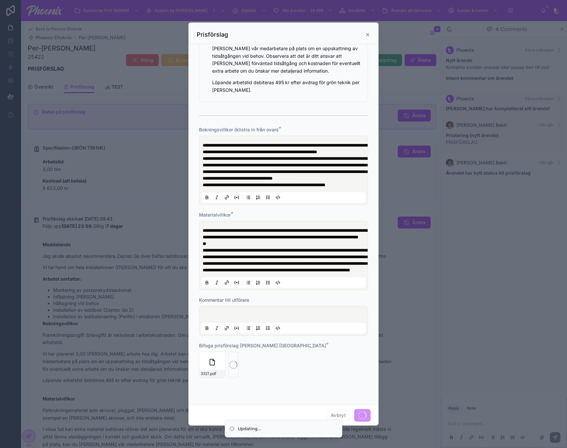
scroll to position [0, 0]
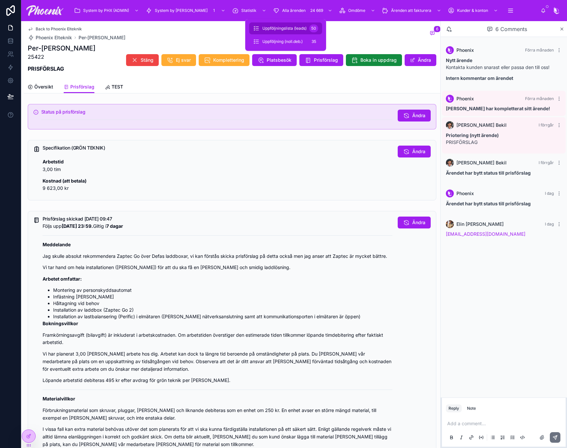
click at [293, 32] on div "Uppföljningslista (leads) 50" at bounding box center [285, 28] width 65 height 11
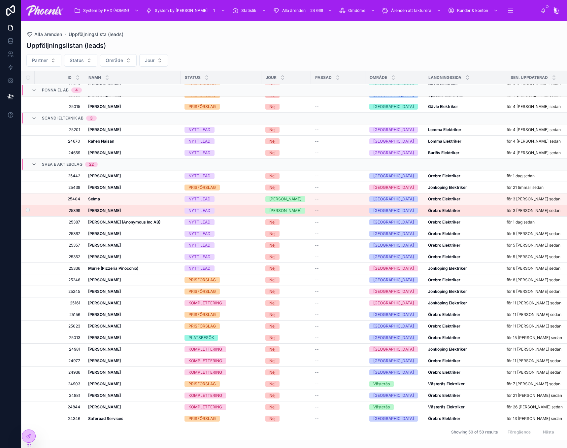
scroll to position [338, 0]
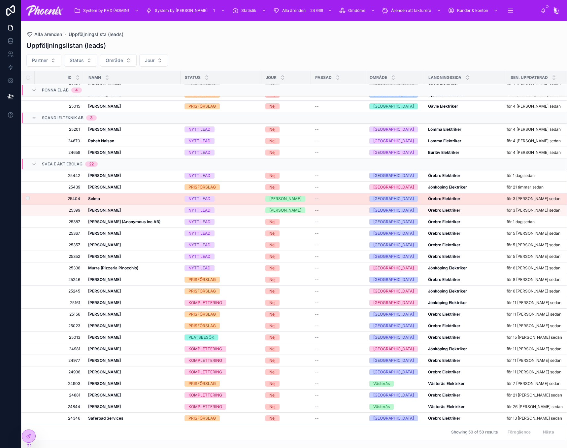
click at [92, 196] on strong "Selma" at bounding box center [94, 198] width 12 height 5
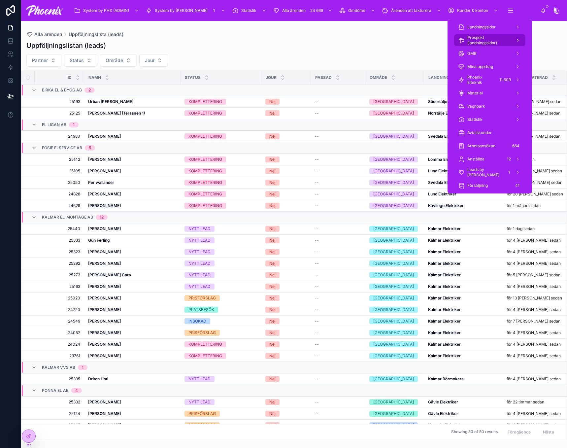
click at [502, 35] on span "Prospekt (landningssidor)" at bounding box center [489, 40] width 43 height 11
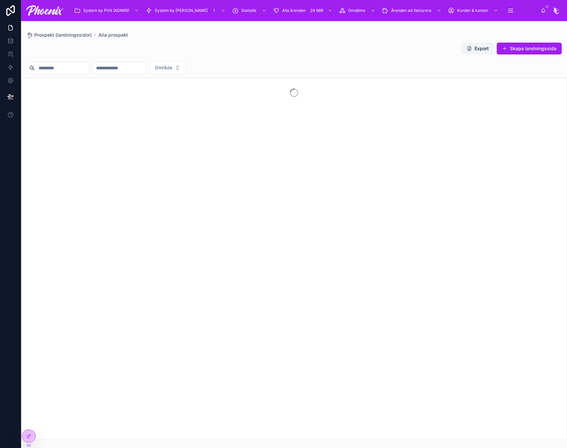
drag, startPoint x: 405, startPoint y: 52, endPoint x: 354, endPoint y: 49, distance: 51.0
click at [404, 52] on div "Export Skapa landningssida" at bounding box center [294, 49] width 536 height 15
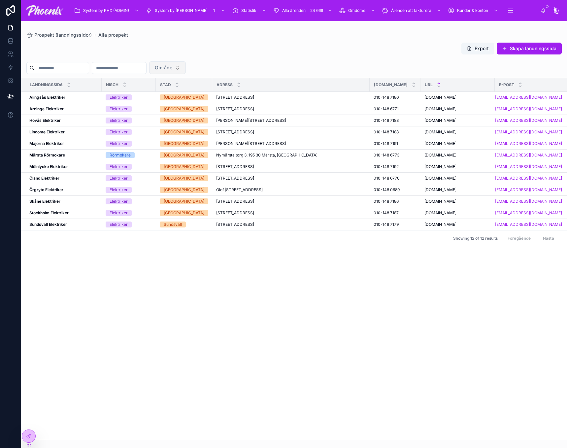
click at [186, 63] on button "Område" at bounding box center [167, 67] width 37 height 13
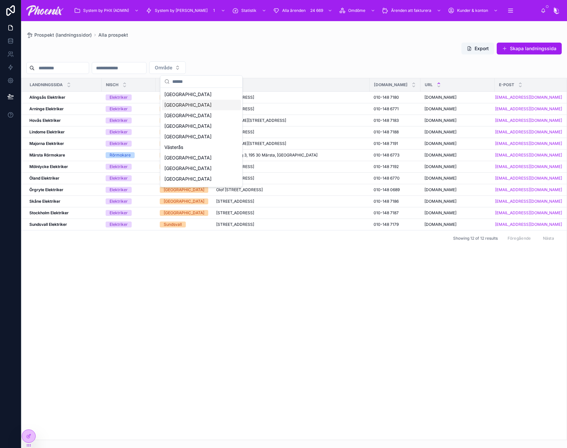
click at [198, 102] on div "Göteborg" at bounding box center [201, 105] width 79 height 11
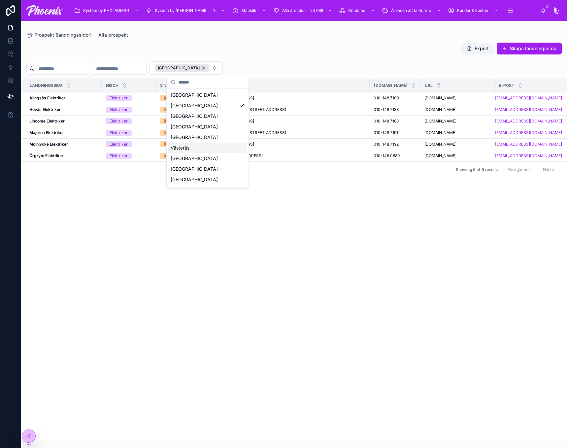
click at [114, 201] on div "landningssida nisch stad Adress Tel.nr URL E-post Alingsås Elektriker Alingsås …" at bounding box center [294, 259] width 546 height 361
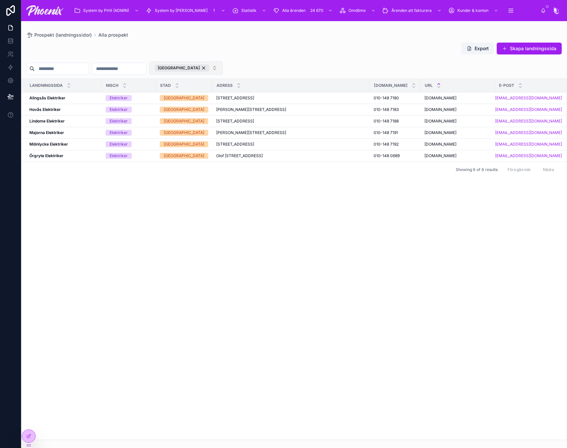
click at [223, 67] on button "Göteborg" at bounding box center [186, 67] width 74 height 13
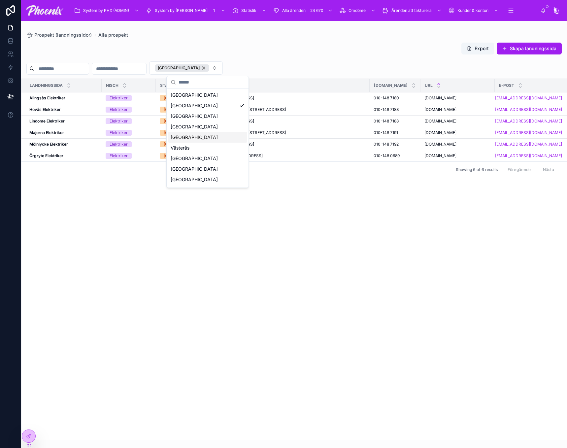
click at [199, 133] on div "Stockholm" at bounding box center [207, 137] width 79 height 11
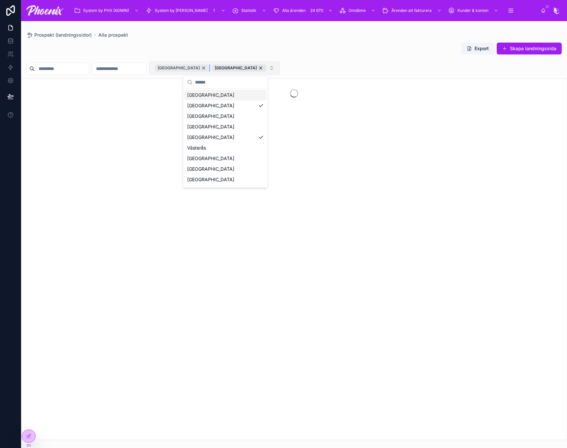
click at [209, 68] on div "Göteborg" at bounding box center [182, 67] width 54 height 7
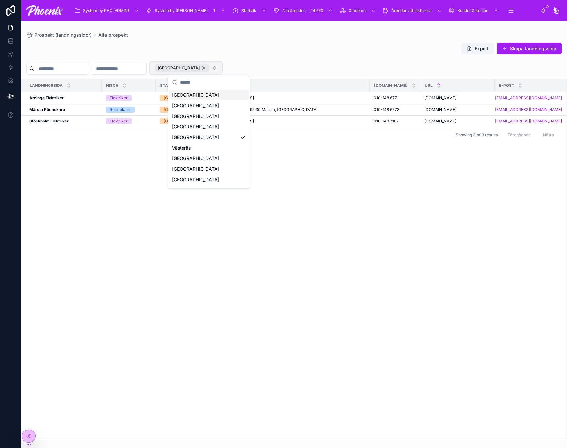
click at [213, 54] on div "Export Skapa landningssida" at bounding box center [294, 49] width 536 height 15
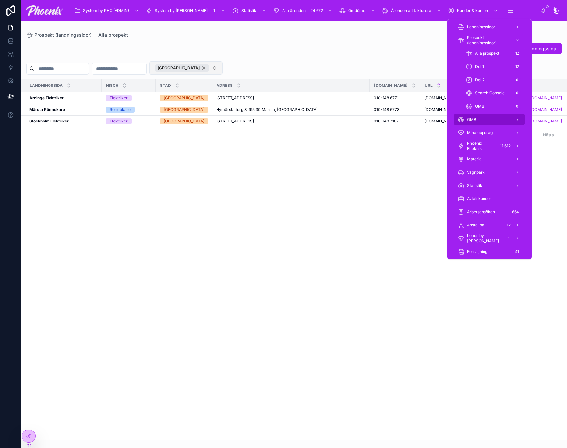
click at [491, 122] on div "GMB" at bounding box center [489, 119] width 63 height 11
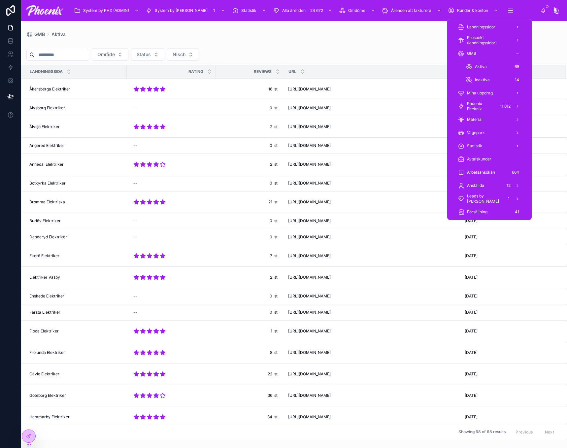
click at [272, 47] on div "Område Status Nisch Landningssida rating reviews URL Senast kontrollerad Åkersb…" at bounding box center [294, 238] width 546 height 403
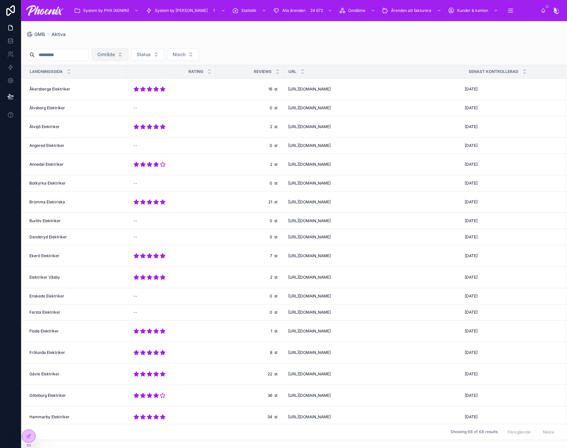
click at [115, 55] on span "Område" at bounding box center [106, 54] width 18 height 7
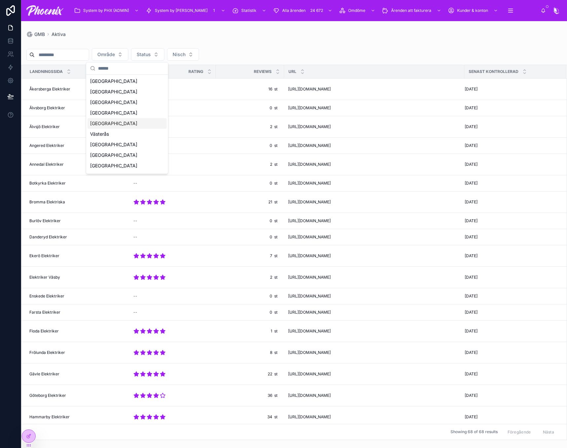
click at [123, 125] on div "Stockholm" at bounding box center [127, 123] width 79 height 11
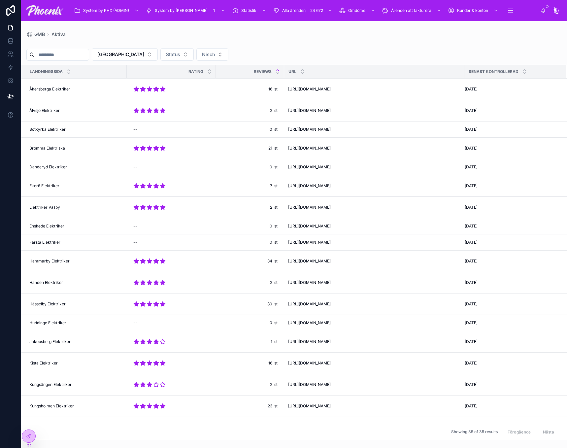
click at [278, 70] on icon at bounding box center [278, 70] width 2 height 1
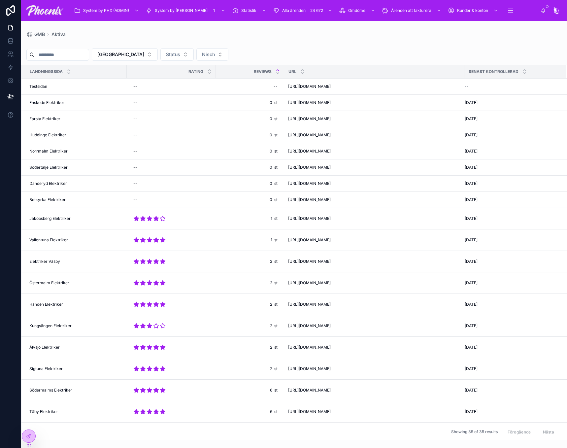
click at [278, 70] on icon at bounding box center [278, 70] width 2 height 1
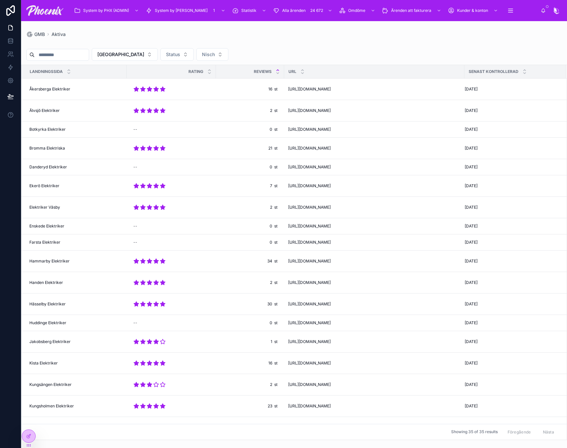
click at [278, 69] on icon at bounding box center [278, 70] width 4 height 4
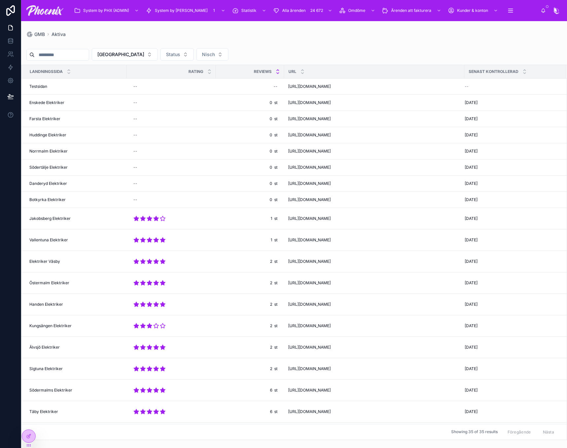
click at [278, 72] on icon at bounding box center [278, 73] width 4 height 4
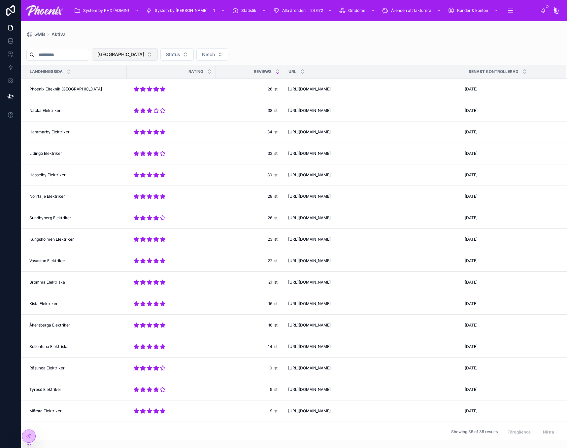
click at [136, 54] on span "Stockholm" at bounding box center [120, 54] width 47 height 7
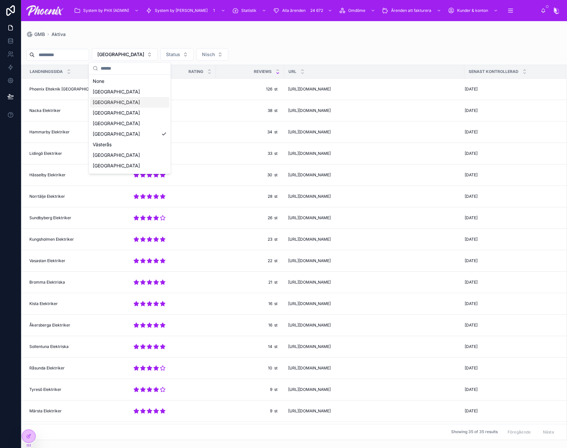
click at [122, 102] on div "Göteborg" at bounding box center [129, 102] width 79 height 11
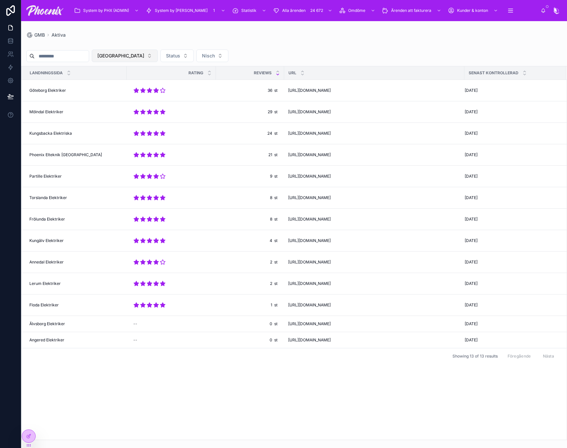
click at [137, 52] on button "Göteborg" at bounding box center [125, 56] width 66 height 13
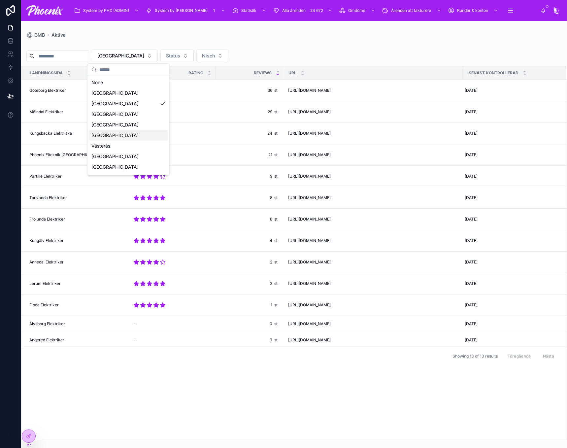
click at [147, 139] on div "Stockholm" at bounding box center [128, 135] width 79 height 11
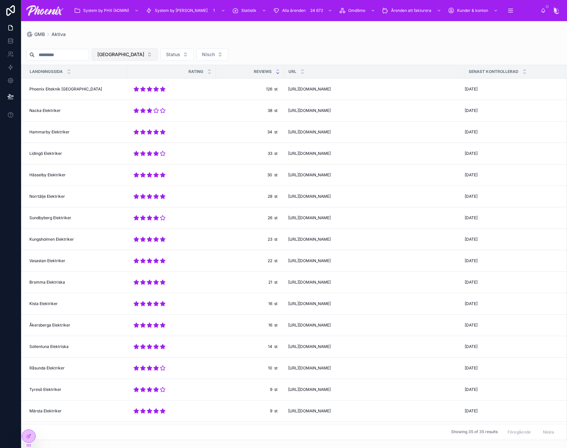
click at [150, 59] on button "Stockholm" at bounding box center [125, 54] width 66 height 13
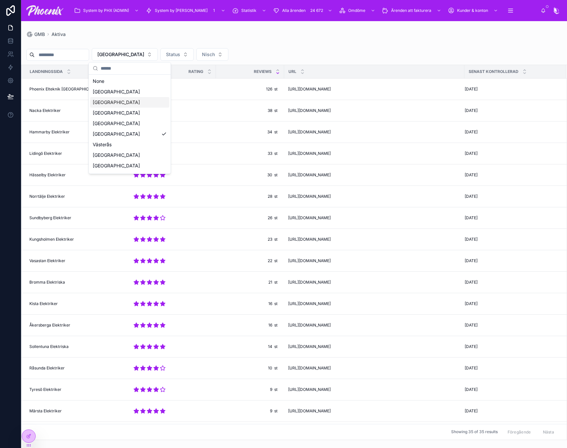
click at [151, 107] on div "Göteborg" at bounding box center [129, 102] width 79 height 11
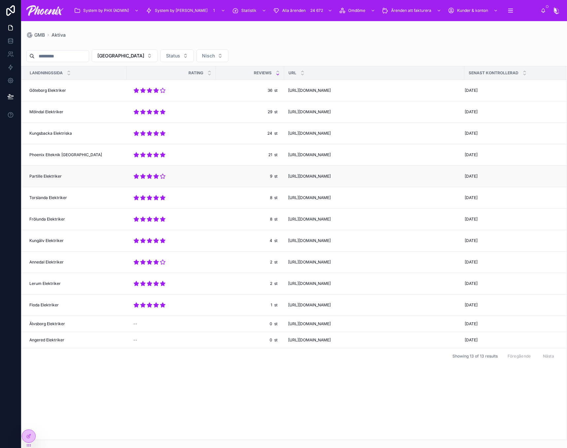
click at [561, 167] on td "2025-07-28 2025-07-28" at bounding box center [516, 176] width 102 height 21
click at [553, 49] on div "Göteborg Status Nisch Landningssida rating reviews URL Senast kontrollerad Göte…" at bounding box center [294, 239] width 546 height 402
click at [544, 52] on div "Göteborg Status Nisch" at bounding box center [294, 56] width 546 height 13
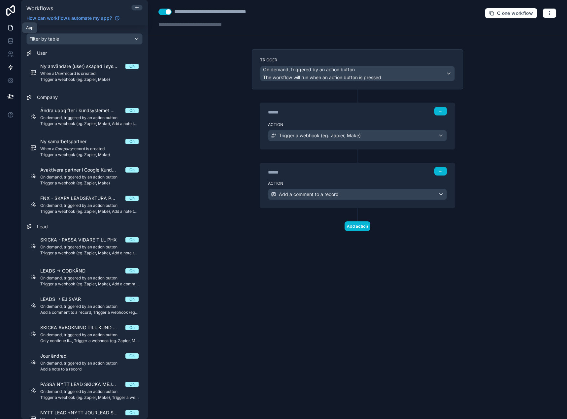
click at [14, 28] on link at bounding box center [10, 27] width 21 height 13
